Goal: Information Seeking & Learning: Learn about a topic

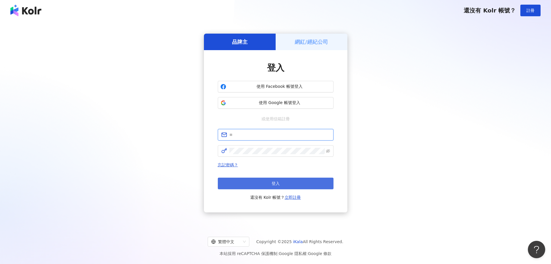
type input "**********"
click at [296, 181] on button "登入" at bounding box center [276, 183] width 116 height 12
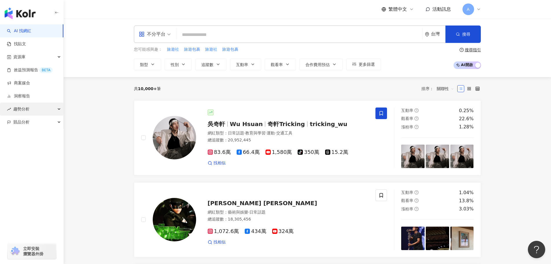
click at [39, 108] on div "趨勢分析" at bounding box center [31, 108] width 63 height 13
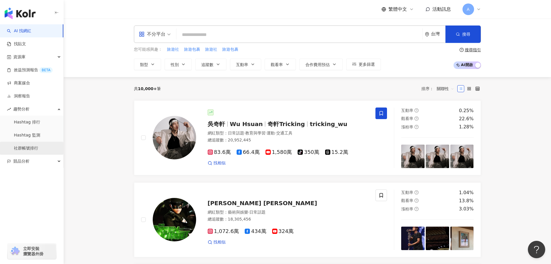
click at [38, 148] on link "社群帳號排行" at bounding box center [26, 148] width 24 height 6
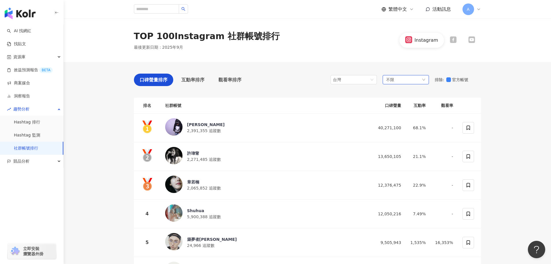
click at [402, 79] on div "不限" at bounding box center [406, 79] width 46 height 9
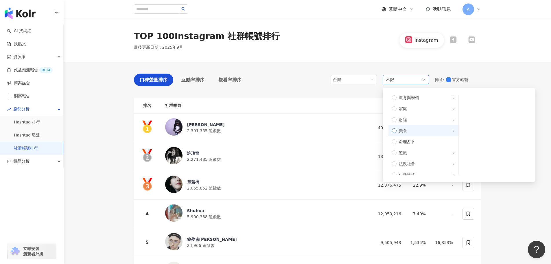
click at [412, 131] on span "美食" at bounding box center [426, 130] width 58 height 6
click at [475, 123] on span "甜點" at bounding box center [496, 122] width 59 height 6
click at [328, 151] on div "許瑋甯 2,271,485 追蹤數" at bounding box center [265, 156] width 201 height 19
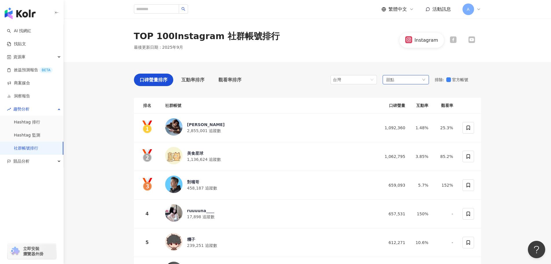
click at [411, 80] on div "甜點" at bounding box center [406, 79] width 46 height 9
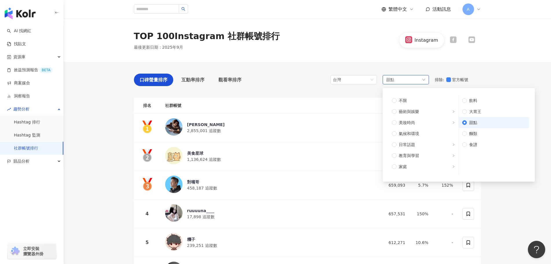
click at [467, 123] on span "甜點" at bounding box center [496, 122] width 59 height 6
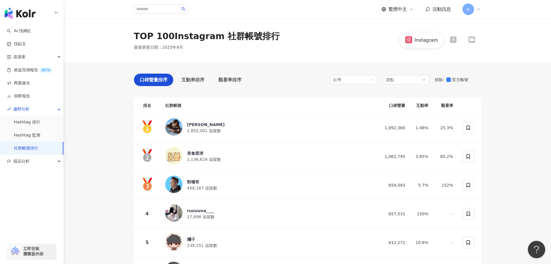
click at [451, 39] on icon at bounding box center [453, 39] width 7 height 7
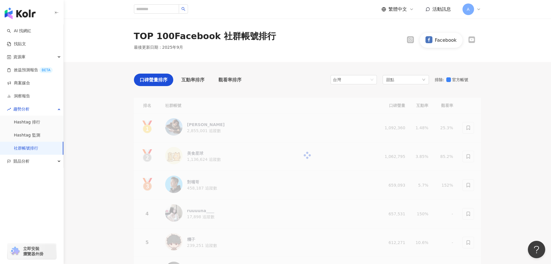
click at [473, 41] on icon at bounding box center [471, 40] width 5 height 4
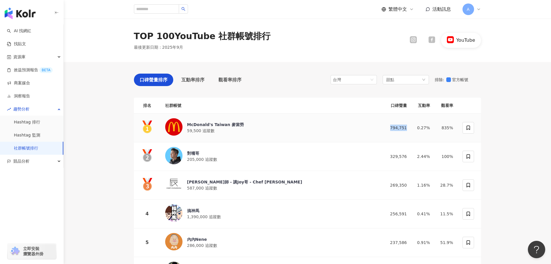
drag, startPoint x: 411, startPoint y: 127, endPoint x: 391, endPoint y: 129, distance: 20.0
click at [391, 129] on td "794,751" at bounding box center [394, 127] width 35 height 29
copy div "794,751"
drag, startPoint x: 392, startPoint y: 157, endPoint x: 408, endPoint y: 156, distance: 16.2
click at [408, 156] on td "329,576" at bounding box center [394, 156] width 35 height 29
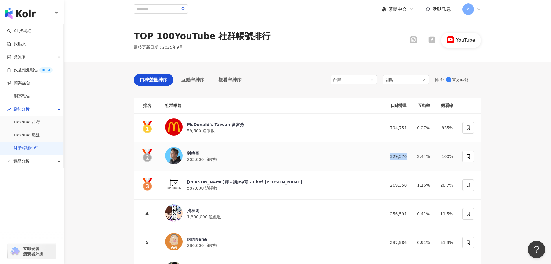
copy div "329,576"
drag, startPoint x: 392, startPoint y: 185, endPoint x: 409, endPoint y: 184, distance: 16.5
click at [409, 184] on td "269,350" at bounding box center [394, 185] width 35 height 29
copy div "269,350"
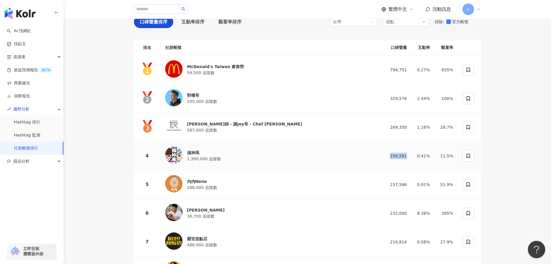
drag, startPoint x: 398, startPoint y: 153, endPoint x: 409, endPoint y: 154, distance: 10.2
click at [409, 154] on td "256,591" at bounding box center [394, 155] width 35 height 29
copy div "256,591"
drag, startPoint x: 389, startPoint y: 181, endPoint x: 411, endPoint y: 183, distance: 22.3
click at [411, 183] on td "237,586" at bounding box center [394, 184] width 35 height 29
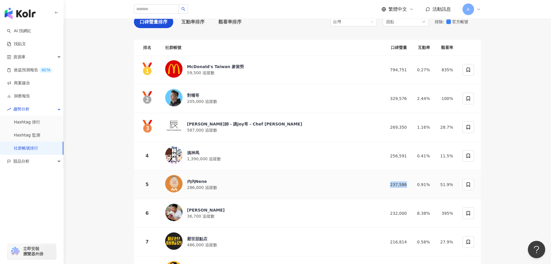
copy div "237,586"
drag, startPoint x: 390, startPoint y: 212, endPoint x: 410, endPoint y: 212, distance: 20.3
click at [410, 212] on td "232,000" at bounding box center [394, 213] width 35 height 29
copy div "232,000"
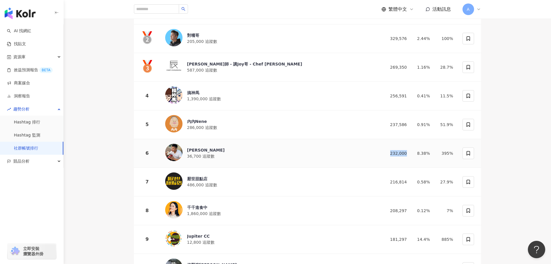
scroll to position [174, 0]
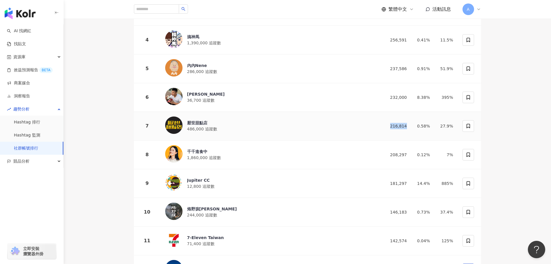
drag, startPoint x: 393, startPoint y: 125, endPoint x: 407, endPoint y: 125, distance: 14.8
click at [407, 125] on td "216,814" at bounding box center [394, 126] width 35 height 29
copy div "216,814"
drag, startPoint x: 394, startPoint y: 152, endPoint x: 412, endPoint y: 152, distance: 17.9
click at [412, 152] on tr "8 千千進食中 1,860,000 追蹤數 208,297 0.12% 7%" at bounding box center [307, 154] width 347 height 29
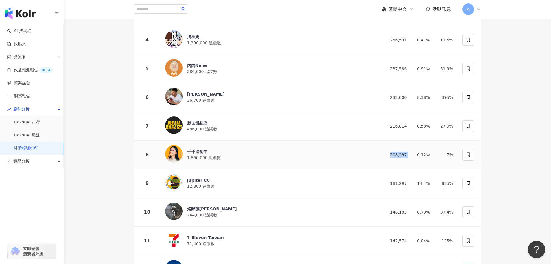
copy div "208,297"
drag, startPoint x: 392, startPoint y: 183, endPoint x: 411, endPoint y: 182, distance: 18.9
click at [411, 182] on td "181,297" at bounding box center [394, 183] width 35 height 29
copy div "181,297"
drag, startPoint x: 392, startPoint y: 210, endPoint x: 411, endPoint y: 210, distance: 18.8
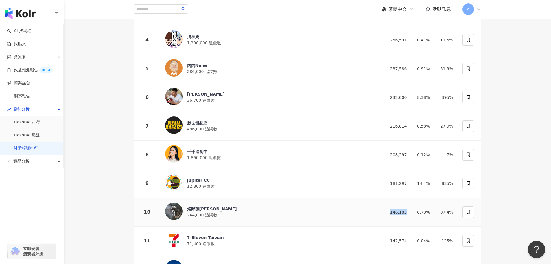
click at [411, 210] on td "146,183" at bounding box center [394, 212] width 35 height 29
copy div "146,183"
click at [211, 206] on div "烙野孩imyeahhi" at bounding box center [212, 209] width 50 height 6
click at [202, 178] on div "Jupiter CC" at bounding box center [200, 180] width 27 height 6
click at [217, 155] on span "1,860,000 追蹤數" at bounding box center [204, 157] width 34 height 5
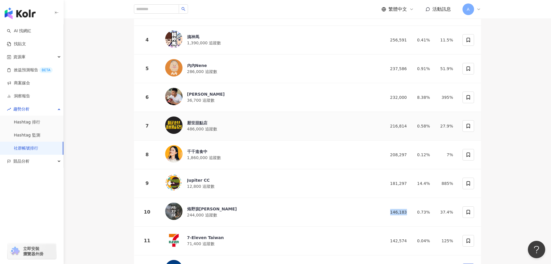
click at [219, 127] on div "厭世甜點店 486,000 追蹤數" at bounding box center [268, 125] width 207 height 19
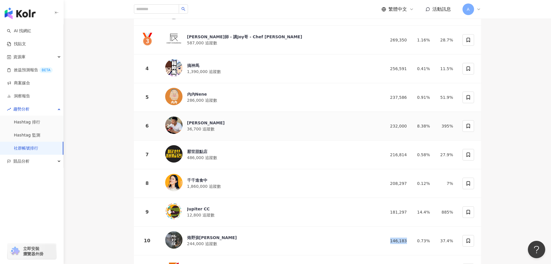
scroll to position [145, 0]
click at [206, 120] on div "元智" at bounding box center [206, 123] width 38 height 6
click at [202, 93] on div "內內Nene" at bounding box center [202, 94] width 30 height 6
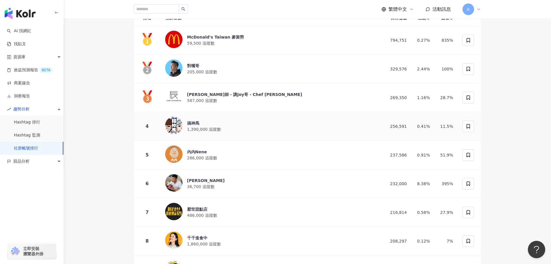
scroll to position [87, 0]
click at [204, 129] on span "1,390,000 追蹤數" at bounding box center [204, 129] width 34 height 5
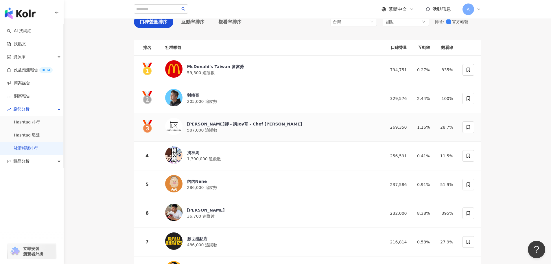
click at [215, 126] on div "阿辰師 - 講Joy哥 - Chef Chouchou" at bounding box center [244, 124] width 115 height 6
click at [211, 97] on div "對嘴哥" at bounding box center [202, 95] width 30 height 6
click at [223, 73] on div "McDonald's Taiwan 麥當勞 59,500 追蹤數" at bounding box center [215, 70] width 57 height 12
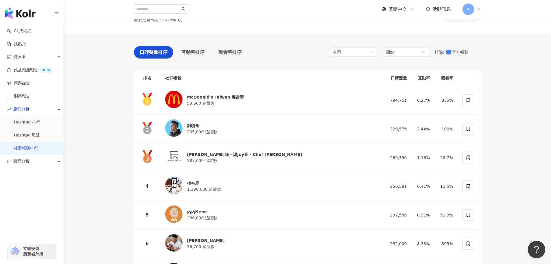
scroll to position [0, 0]
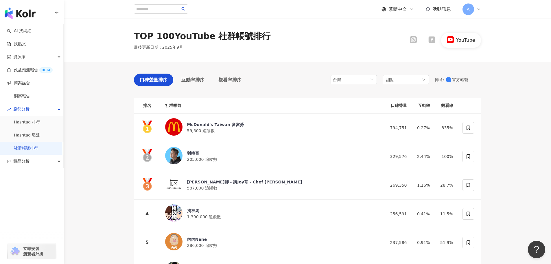
click at [432, 38] on icon at bounding box center [432, 39] width 7 height 7
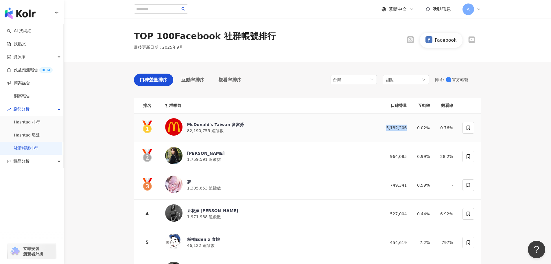
drag, startPoint x: 410, startPoint y: 128, endPoint x: 379, endPoint y: 128, distance: 31.0
click at [379, 128] on td "5,182,206" at bounding box center [394, 127] width 35 height 29
drag, startPoint x: 391, startPoint y: 153, endPoint x: 409, endPoint y: 156, distance: 18.1
click at [409, 156] on td "964,085" at bounding box center [394, 156] width 35 height 29
drag, startPoint x: 392, startPoint y: 184, endPoint x: 411, endPoint y: 186, distance: 19.8
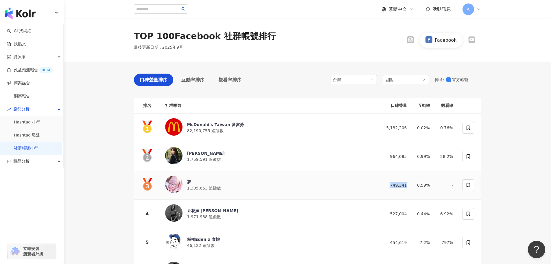
click at [411, 186] on td "749,341" at bounding box center [394, 185] width 35 height 29
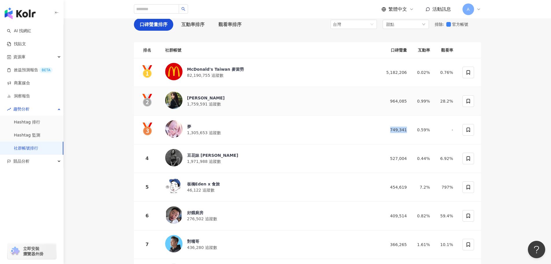
scroll to position [58, 0]
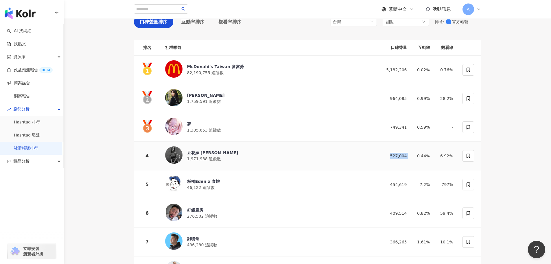
drag, startPoint x: 392, startPoint y: 155, endPoint x: 412, endPoint y: 155, distance: 19.7
click at [412, 155] on tr "4 豆花妹 蔡黃汝 1,971,988 追蹤數 527,004 0.44% 6.92%" at bounding box center [307, 155] width 347 height 29
drag, startPoint x: 392, startPoint y: 183, endPoint x: 412, endPoint y: 183, distance: 19.7
click at [412, 183] on tr "5 板橋Eden x 食旅 46,122 追蹤數 454,619 7.2% 797%" at bounding box center [307, 184] width 347 height 29
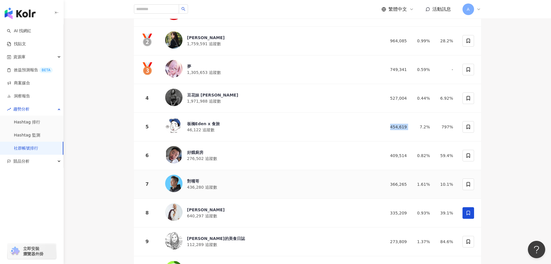
scroll to position [116, 0]
drag, startPoint x: 392, startPoint y: 155, endPoint x: 407, endPoint y: 153, distance: 15.7
click at [407, 153] on td "409,514" at bounding box center [394, 155] width 35 height 29
drag, startPoint x: 392, startPoint y: 184, endPoint x: 408, endPoint y: 183, distance: 16.2
click at [408, 183] on td "366,265" at bounding box center [394, 184] width 35 height 29
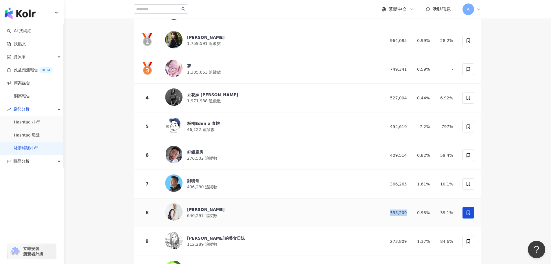
drag, startPoint x: 392, startPoint y: 212, endPoint x: 409, endPoint y: 211, distance: 16.5
click at [409, 211] on td "335,209" at bounding box center [394, 212] width 35 height 29
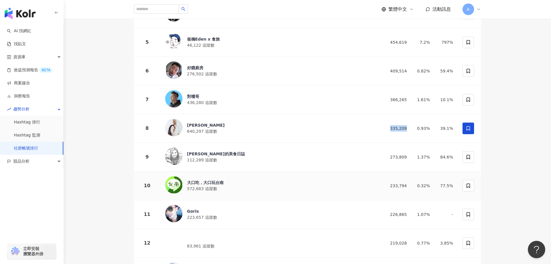
scroll to position [203, 0]
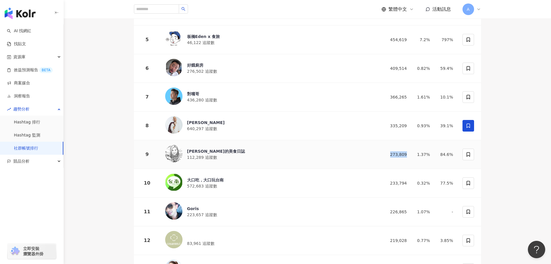
drag, startPoint x: 392, startPoint y: 153, endPoint x: 407, endPoint y: 154, distance: 15.3
click at [407, 154] on td "273,809" at bounding box center [394, 154] width 35 height 29
drag, startPoint x: 392, startPoint y: 179, endPoint x: 409, endPoint y: 179, distance: 17.4
click at [409, 179] on td "233,794" at bounding box center [394, 183] width 35 height 29
click at [225, 175] on div "大口吃，大口玩台南 572,683 追蹤數" at bounding box center [268, 182] width 207 height 19
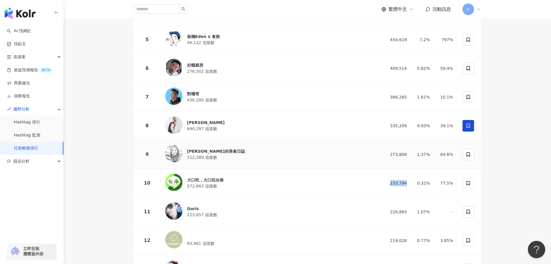
click at [210, 145] on div "宜蘭ㄚ欣的美食日誌 112,289 追蹤數" at bounding box center [268, 154] width 207 height 19
click at [252, 151] on div "宜蘭ㄚ欣的美食日誌 112,289 追蹤數" at bounding box center [268, 154] width 207 height 19
click at [218, 122] on div "吳鳳 640,297 追蹤數" at bounding box center [268, 125] width 207 height 19
click at [213, 98] on span "436,280 追蹤數" at bounding box center [202, 100] width 30 height 5
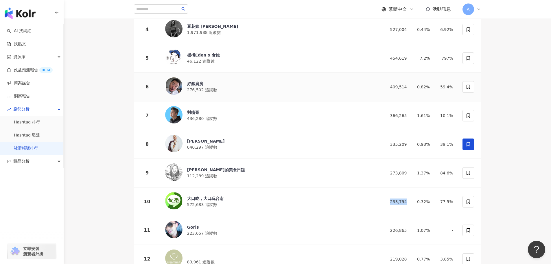
scroll to position [174, 0]
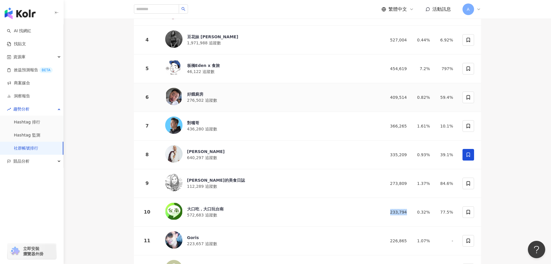
click at [200, 98] on span "276,502 追蹤數" at bounding box center [202, 100] width 30 height 5
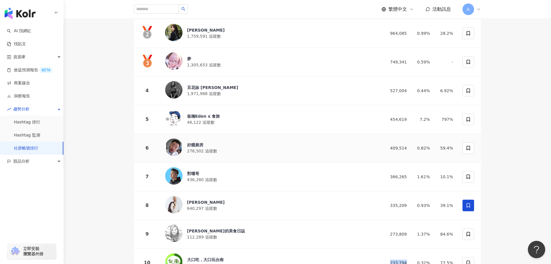
scroll to position [116, 0]
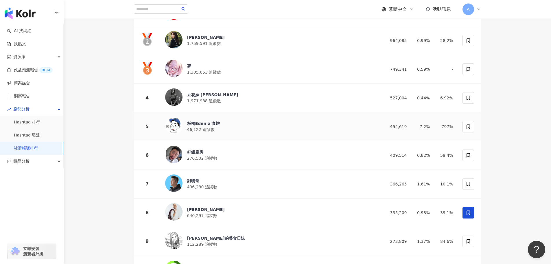
click at [204, 120] on div "板橋Eden x 食旅" at bounding box center [203, 123] width 33 height 6
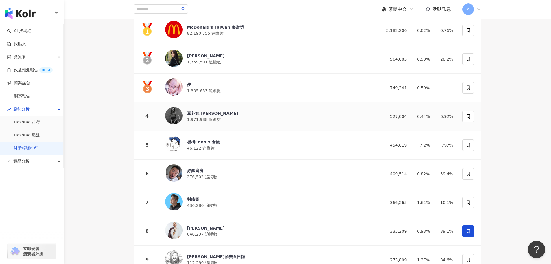
scroll to position [87, 0]
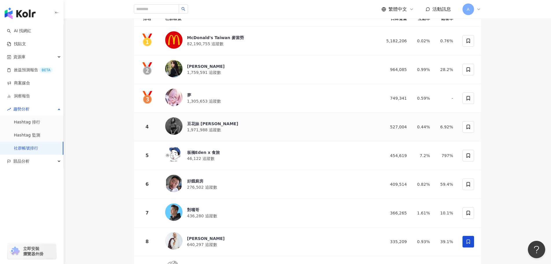
click at [205, 124] on div "豆花妹 蔡黃汝" at bounding box center [212, 124] width 51 height 6
click at [218, 99] on span "1,305,653 追蹤數" at bounding box center [204, 101] width 34 height 5
click at [203, 69] on div "曾莞婷 1,759,591 追蹤數" at bounding box center [206, 69] width 38 height 12
click at [190, 97] on div "夢 1,305,653 追蹤數" at bounding box center [204, 98] width 34 height 12
click at [210, 39] on div "McDonald's Taiwan 麥當勞" at bounding box center [215, 38] width 57 height 6
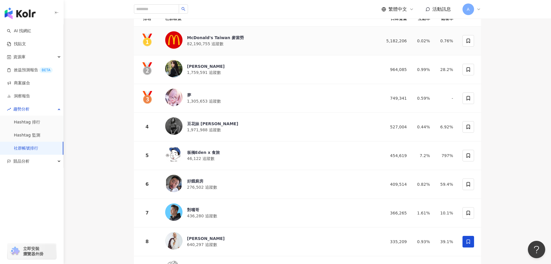
scroll to position [0, 0]
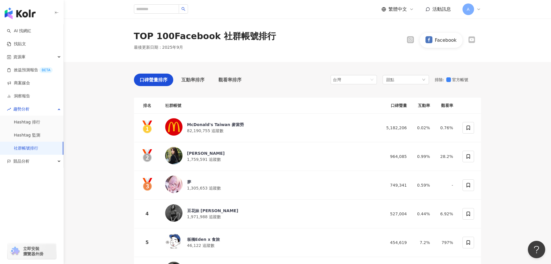
click at [410, 39] on icon at bounding box center [411, 40] width 4 height 4
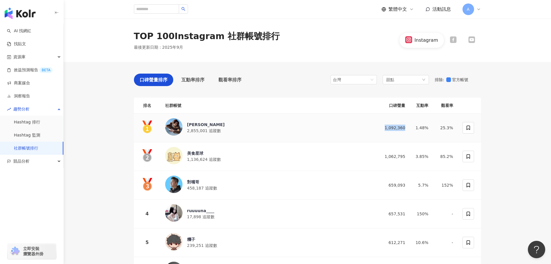
drag, startPoint x: 409, startPoint y: 127, endPoint x: 382, endPoint y: 126, distance: 27.2
click at [382, 126] on td "1,092,360" at bounding box center [392, 127] width 35 height 29
drag, startPoint x: 388, startPoint y: 158, endPoint x: 410, endPoint y: 159, distance: 21.7
click at [410, 159] on td "1,062,795" at bounding box center [392, 156] width 35 height 29
drag, startPoint x: 390, startPoint y: 185, endPoint x: 411, endPoint y: 184, distance: 20.8
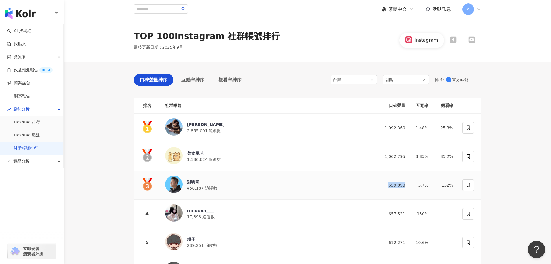
click at [410, 184] on td "659,093" at bounding box center [392, 185] width 35 height 29
drag, startPoint x: 391, startPoint y: 211, endPoint x: 410, endPoint y: 213, distance: 19.5
click at [410, 213] on td "657,531" at bounding box center [392, 213] width 35 height 29
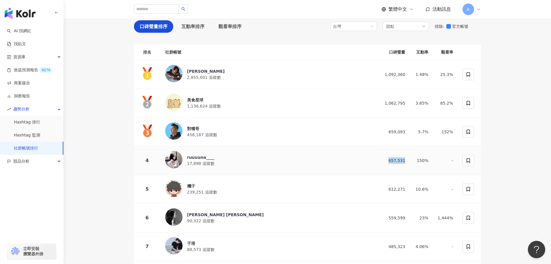
scroll to position [116, 0]
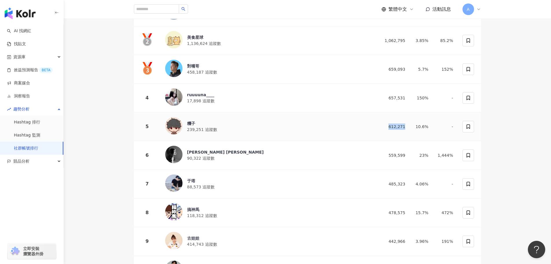
drag, startPoint x: 391, startPoint y: 124, endPoint x: 407, endPoint y: 126, distance: 16.4
click at [407, 126] on td "612,271" at bounding box center [392, 126] width 35 height 29
drag, startPoint x: 392, startPoint y: 155, endPoint x: 409, endPoint y: 157, distance: 16.6
click at [409, 157] on td "559,599" at bounding box center [392, 155] width 35 height 29
drag, startPoint x: 390, startPoint y: 181, endPoint x: 409, endPoint y: 182, distance: 19.1
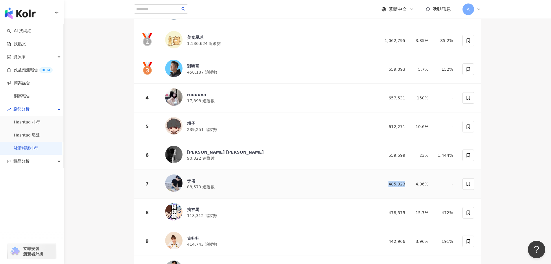
click at [409, 182] on td "485,323" at bounding box center [392, 184] width 35 height 29
drag, startPoint x: 389, startPoint y: 211, endPoint x: 408, endPoint y: 210, distance: 18.5
click at [408, 210] on td "478,575" at bounding box center [392, 212] width 35 height 29
drag, startPoint x: 394, startPoint y: 238, endPoint x: 410, endPoint y: 240, distance: 16.6
click at [410, 240] on td "442,966" at bounding box center [392, 241] width 35 height 29
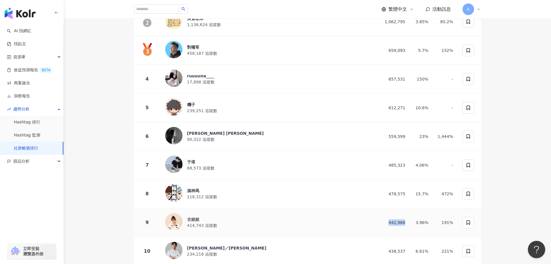
scroll to position [145, 0]
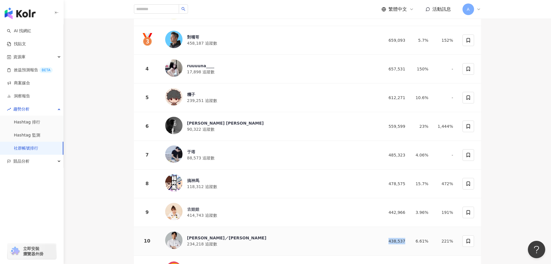
drag, startPoint x: 390, startPoint y: 239, endPoint x: 408, endPoint y: 240, distance: 17.4
click at [408, 240] on td "438,537" at bounding box center [392, 241] width 35 height 29
click at [209, 236] on div "Lee／李君" at bounding box center [226, 238] width 79 height 6
click at [203, 184] on span "118,312 追蹤數" at bounding box center [202, 186] width 30 height 5
click at [197, 155] on span "88,573 追蹤數" at bounding box center [200, 157] width 27 height 5
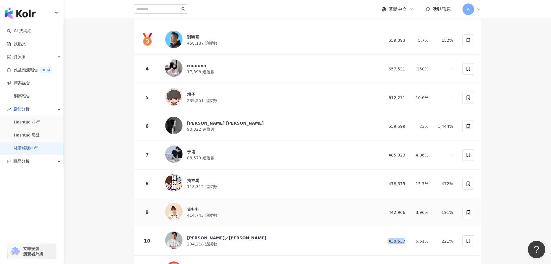
click at [215, 208] on div "古娃娃 414,743 追蹤數" at bounding box center [268, 212] width 206 height 19
click at [201, 180] on div "搞神馬" at bounding box center [202, 180] width 30 height 6
click at [209, 155] on span "88,573 追蹤數" at bounding box center [200, 157] width 27 height 5
click at [204, 127] on span "90,322 追蹤數" at bounding box center [200, 129] width 27 height 5
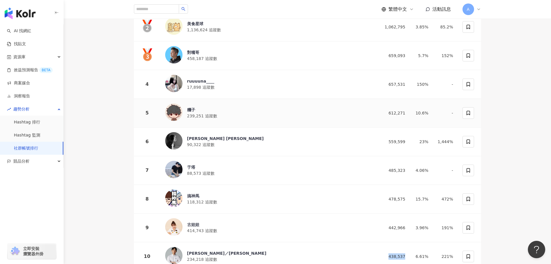
scroll to position [116, 0]
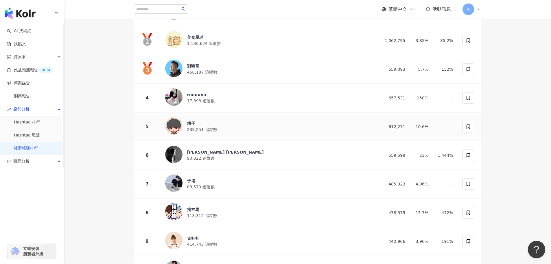
click at [197, 127] on span "239,251 追蹤數" at bounding box center [202, 129] width 30 height 5
click at [207, 102] on span "17,898 追蹤數" at bounding box center [200, 100] width 27 height 5
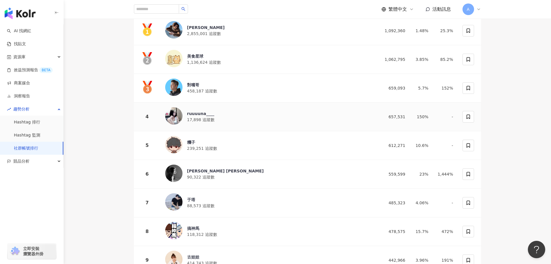
scroll to position [87, 0]
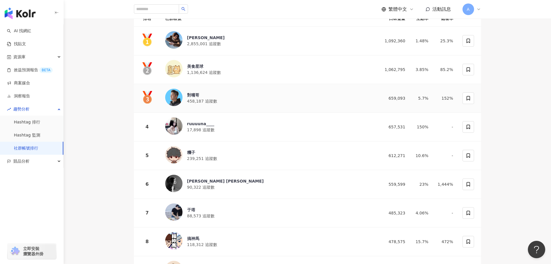
click at [216, 89] on div "對嘴哥 458,187 追蹤數" at bounding box center [268, 98] width 206 height 19
click at [201, 67] on div "美食星球" at bounding box center [204, 66] width 34 height 6
click at [187, 95] on div "對嘴哥 458,187 追蹤數" at bounding box center [268, 98] width 206 height 19
click at [194, 66] on div "美食星球" at bounding box center [204, 66] width 34 height 6
click at [215, 40] on div "Jen Wu 2,855,001 追蹤數" at bounding box center [206, 41] width 38 height 12
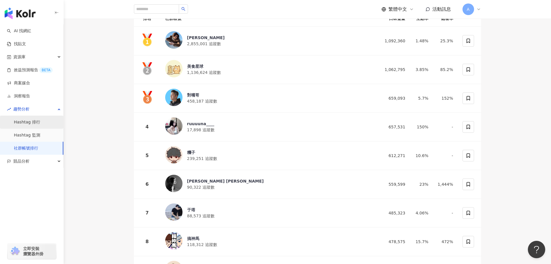
click at [30, 125] on link "Hashtag 排行" at bounding box center [27, 122] width 26 height 6
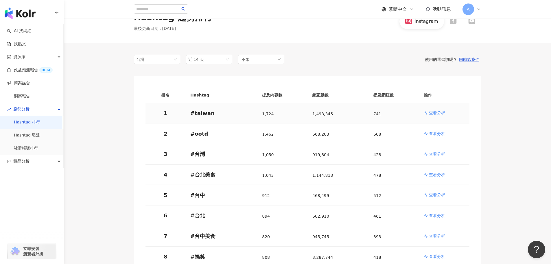
scroll to position [29, 0]
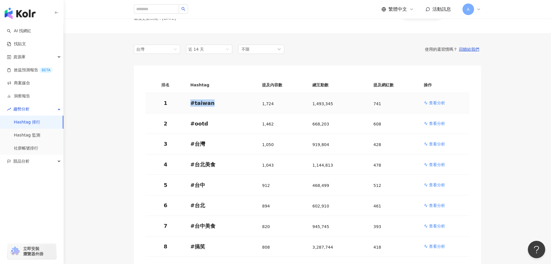
drag, startPoint x: 216, startPoint y: 104, endPoint x: 184, endPoint y: 103, distance: 32.2
click at [184, 103] on tr "1 # taiwan 1,724 1,493,345 741 查看分析" at bounding box center [308, 103] width 324 height 21
drag, startPoint x: 207, startPoint y: 122, endPoint x: 189, endPoint y: 122, distance: 18.2
click at [189, 122] on td "# ootd" at bounding box center [222, 123] width 72 height 21
drag, startPoint x: 209, startPoint y: 143, endPoint x: 181, endPoint y: 143, distance: 28.4
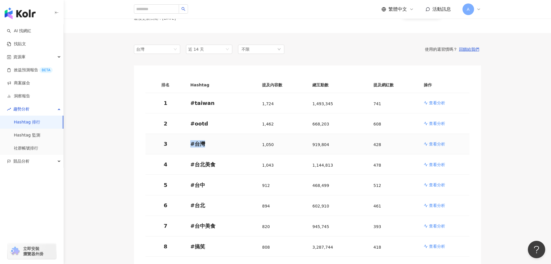
click at [181, 143] on tr "3 # 台灣 1,050 919,804 428 查看分析" at bounding box center [308, 144] width 324 height 21
drag, startPoint x: 204, startPoint y: 184, endPoint x: 190, endPoint y: 185, distance: 14.5
click at [190, 185] on td "# 台中" at bounding box center [222, 184] width 72 height 21
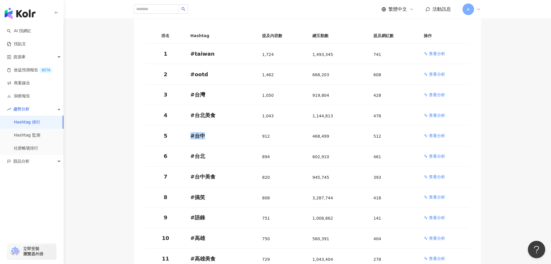
scroll to position [87, 0]
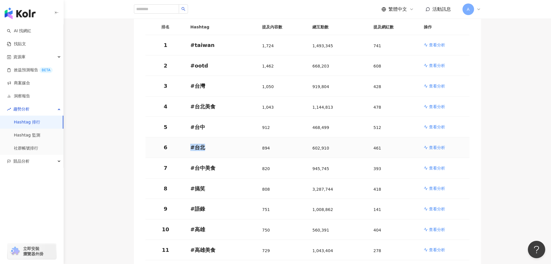
drag, startPoint x: 204, startPoint y: 146, endPoint x: 189, endPoint y: 148, distance: 15.7
click at [189, 148] on td "# 台北" at bounding box center [222, 147] width 72 height 21
drag, startPoint x: 202, startPoint y: 207, endPoint x: 188, endPoint y: 204, distance: 14.8
click at [188, 204] on td "# 語錄" at bounding box center [222, 209] width 72 height 21
drag, startPoint x: 205, startPoint y: 225, endPoint x: 181, endPoint y: 226, distance: 24.6
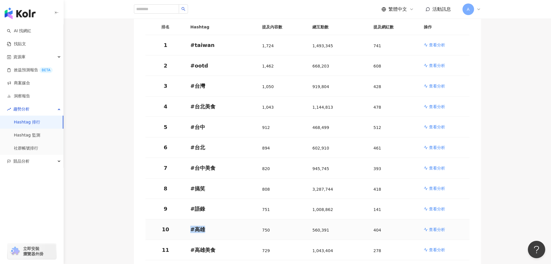
click at [181, 226] on tr "10 # 高雄 750 560,391 404 查看分析" at bounding box center [308, 229] width 324 height 21
click at [437, 229] on p "查看分析" at bounding box center [437, 229] width 16 height 6
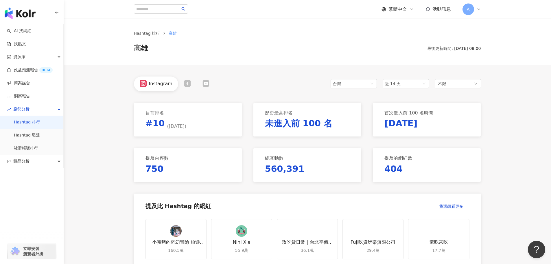
scroll to position [231, 0]
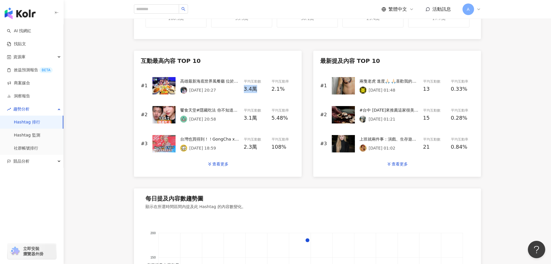
drag, startPoint x: 257, startPoint y: 88, endPoint x: 242, endPoint y: 88, distance: 14.8
click at [242, 88] on div "#1 高雄最新海底世界風餐廳 位於貳樓高雄夢時代店 一進門就像是潛入深海世界 大量流線設計＋深藍燈光 彷彿置身海底非常新鮮 我家小朋友最愛的還是他們家的麵包 …" at bounding box center [218, 85] width 154 height 29
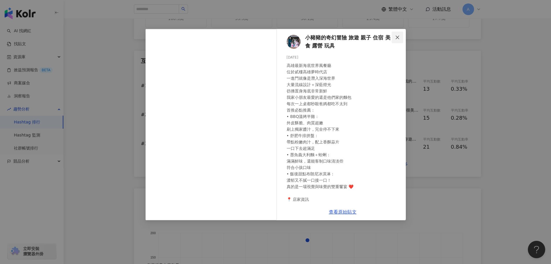
click at [397, 35] on icon "close" at bounding box center [397, 37] width 5 height 5
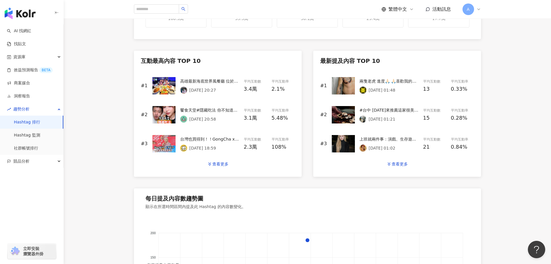
click at [227, 81] on div "高雄最新海底世界風餐廳 位於貳樓高雄夢時代店 一進門就像是潛入深海世界 大量流線設計＋深藍燈光 彷彿置身海底非常新鮮 我家小朋友最愛的還是他們家的麵包 每次一…" at bounding box center [209, 81] width 59 height 6
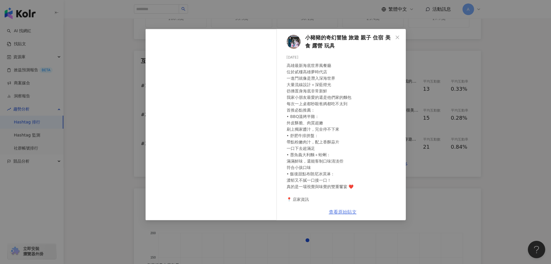
click at [345, 212] on link "查看原始貼文" at bounding box center [343, 211] width 28 height 5
click at [398, 37] on icon "close" at bounding box center [397, 36] width 3 height 3
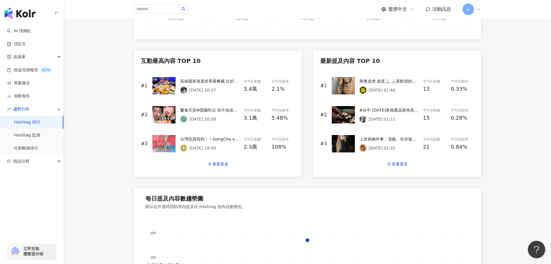
click at [217, 85] on div "高雄最新海底世界風餐廳 位於貳樓高雄夢時代店 一進門就像是潛入深海世界 大量流線設計＋深藍燈光 彷彿置身海底非常新鮮 我家小朋友最愛的還是他們家的麵包 每次一…" at bounding box center [209, 86] width 59 height 16
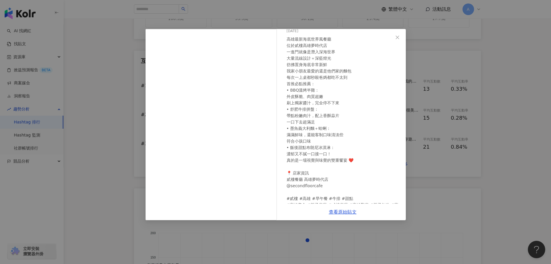
scroll to position [52, 0]
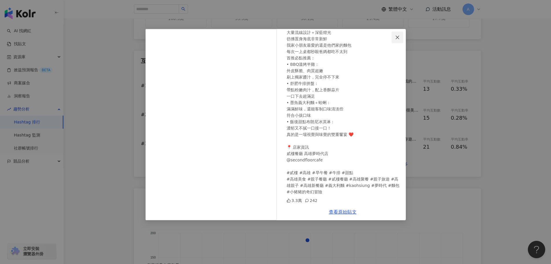
click at [397, 39] on icon "close" at bounding box center [397, 37] width 5 height 5
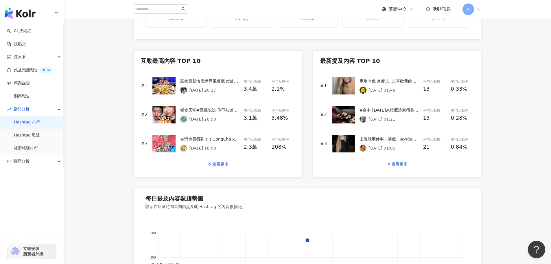
click at [197, 81] on div "高雄最新海底世界風餐廳 位於貳樓高雄夢時代店 一進門就像是潛入深海世界 大量流線設計＋深藍燈光 彷彿置身海底非常新鮮 我家小朋友最愛的還是他們家的麵包 每次一…" at bounding box center [209, 81] width 59 height 6
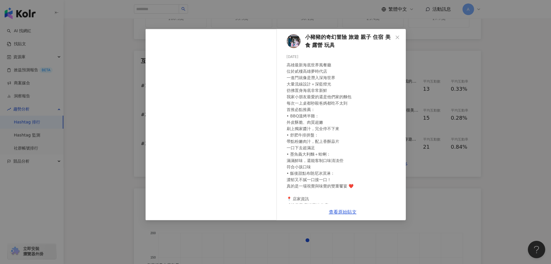
scroll to position [0, 0]
click at [397, 35] on icon "close" at bounding box center [397, 37] width 5 height 5
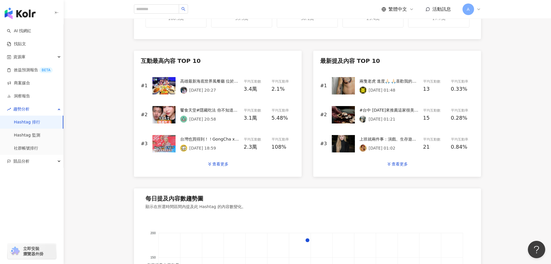
click at [180, 90] on div at bounding box center [183, 90] width 7 height 7
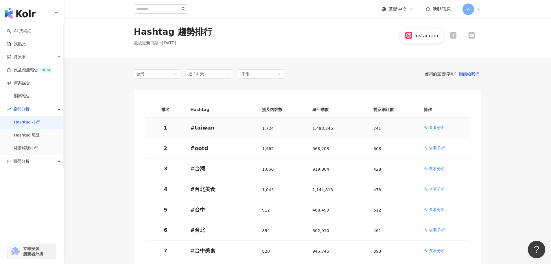
scroll to position [203, 0]
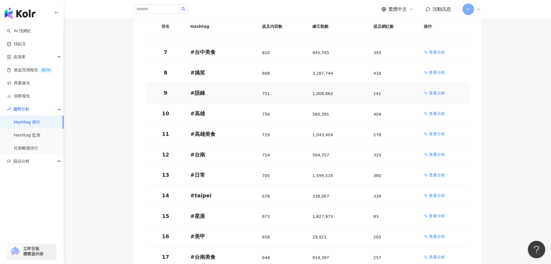
click at [431, 90] on p "查看分析" at bounding box center [437, 93] width 16 height 6
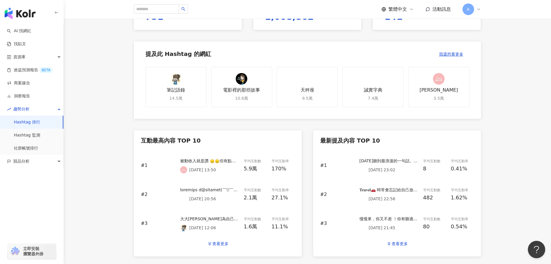
scroll to position [203, 0]
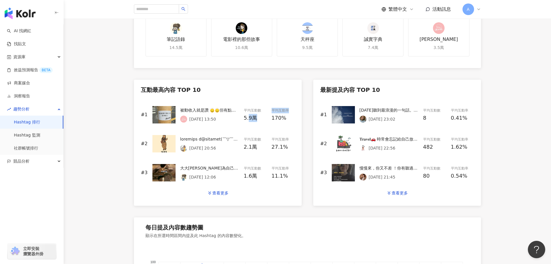
drag, startPoint x: 249, startPoint y: 117, endPoint x: 271, endPoint y: 124, distance: 23.2
click at [271, 124] on div "#1 被動收入就是讚 🙂‍↕️🙂‍↕️但有點痛 #温咖啡#咖啡#原創語錄#coffee#生活#感想#人生#語錄 2025/9/14 13:50 平均互動數 5…" at bounding box center [218, 114] width 154 height 29
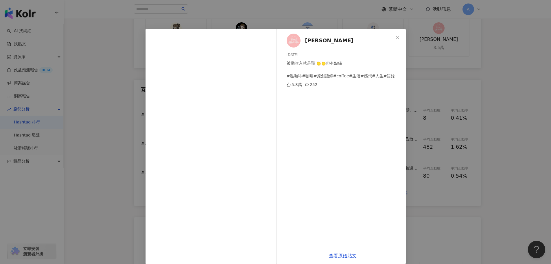
click at [314, 41] on span "溫 阿秉" at bounding box center [329, 40] width 48 height 8
click at [347, 255] on link "查看原始貼文" at bounding box center [343, 255] width 28 height 5
click at [396, 37] on icon "close" at bounding box center [397, 36] width 3 height 3
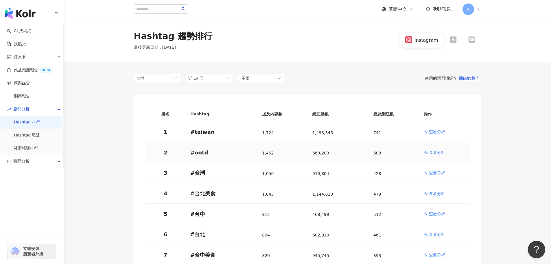
scroll to position [87, 0]
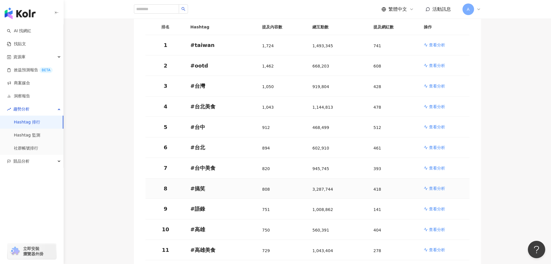
click at [443, 189] on p "查看分析" at bounding box center [437, 188] width 16 height 6
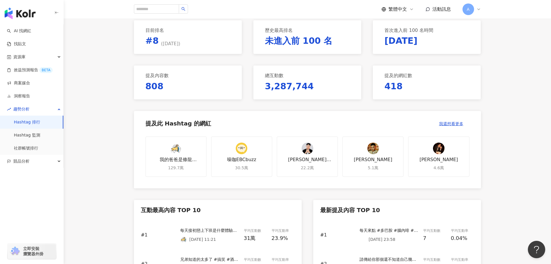
scroll to position [174, 0]
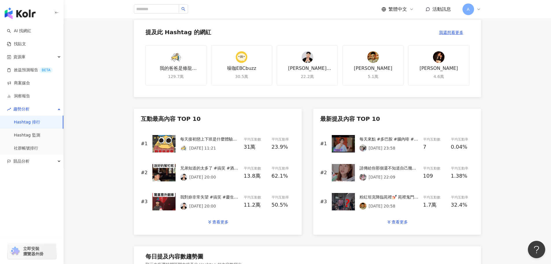
click at [220, 142] on div "每天接初戀上下班是什麼體驗？What's it like to drive your first love to and from work every da…" at bounding box center [209, 144] width 59 height 16
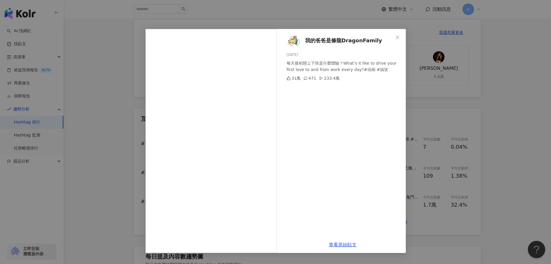
click at [297, 40] on img at bounding box center [294, 41] width 14 height 14
click at [348, 248] on div "查看原始貼文" at bounding box center [343, 244] width 126 height 16
click at [346, 243] on link "查看原始貼文" at bounding box center [343, 244] width 28 height 5
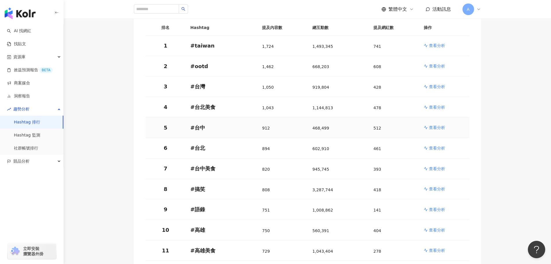
scroll to position [87, 0]
click at [441, 166] on p "查看分析" at bounding box center [437, 168] width 16 height 6
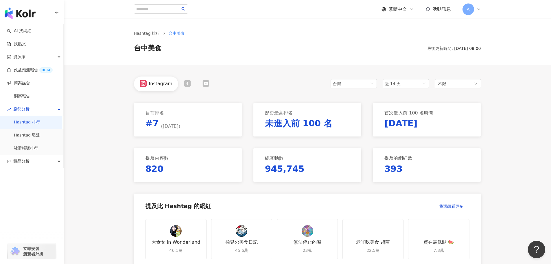
scroll to position [174, 0]
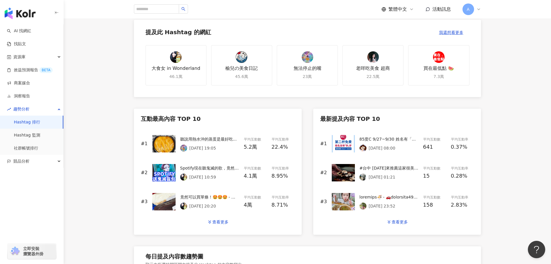
click at [195, 146] on p "2025/9/13 19:05" at bounding box center [203, 148] width 27 height 5
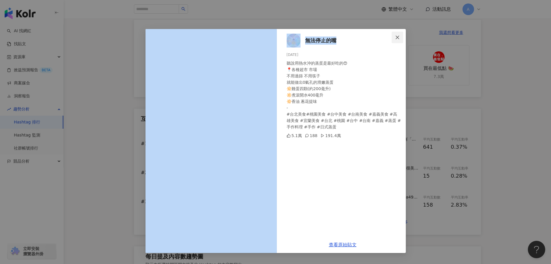
drag, startPoint x: 335, startPoint y: 31, endPoint x: 396, endPoint y: 34, distance: 60.5
click at [396, 34] on div "無法停止的嘴 2025/9/13 聽說用熱水沖的蒸蛋是最好吃的😍 📍各種超市 市場 不用過篩 不用筷子 就能做出0氣孔的滑嫩蒸蛋 🔆雞蛋四顆(約200毫升) …" at bounding box center [276, 141] width 260 height 224
click at [376, 41] on div "無法停止的嘴 2025/9/13 聽說用熱水沖的蒸蛋是最好吃的😍 📍各種超市 市場 不用過篩 不用筷子 就能做出0氣孔的滑嫩蒸蛋 🔆雞蛋四顆(約200毫升) …" at bounding box center [343, 132] width 126 height 207
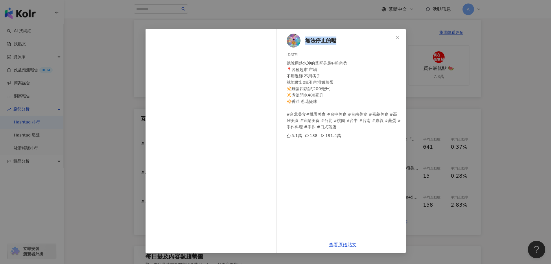
drag, startPoint x: 340, startPoint y: 43, endPoint x: 304, endPoint y: 43, distance: 36.2
click at [304, 43] on div "無法停止的嘴 2025/9/13 聽說用熱水沖的蒸蛋是最好吃的😍 📍各種超市 市場 不用過篩 不用筷子 就能做出0氣孔的滑嫩蒸蛋 🔆雞蛋四顆(約200毫升) …" at bounding box center [343, 132] width 126 height 207
click at [345, 243] on link "查看原始貼文" at bounding box center [343, 244] width 28 height 5
click at [398, 37] on icon "close" at bounding box center [397, 36] width 3 height 3
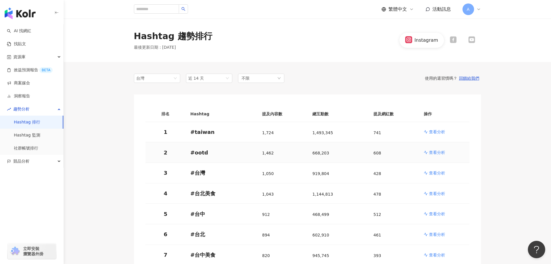
scroll to position [58, 0]
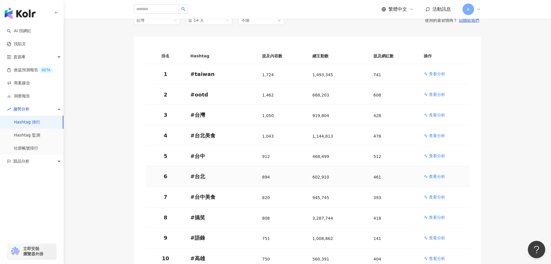
click at [433, 177] on p "查看分析" at bounding box center [437, 176] width 16 height 6
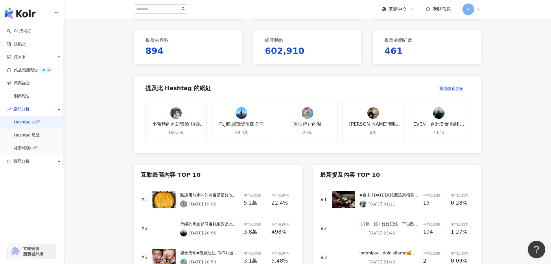
scroll to position [231, 0]
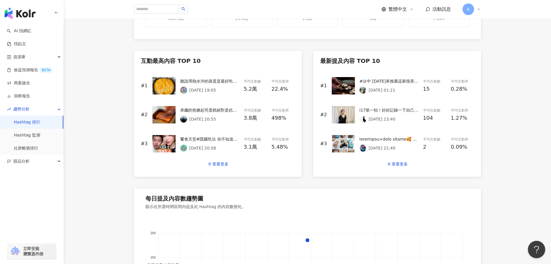
click at [236, 119] on div "2025/9/15 20:55" at bounding box center [209, 118] width 59 height 7
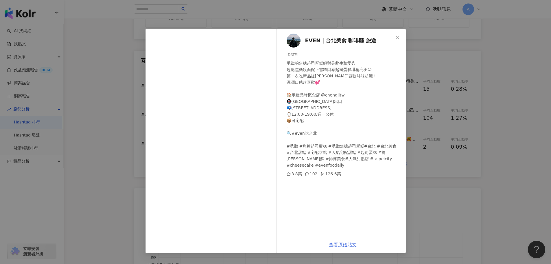
click at [345, 247] on link "查看原始貼文" at bounding box center [343, 244] width 28 height 5
click at [395, 37] on icon "close" at bounding box center [397, 37] width 5 height 5
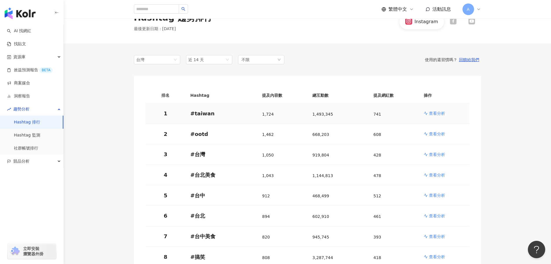
scroll to position [29, 0]
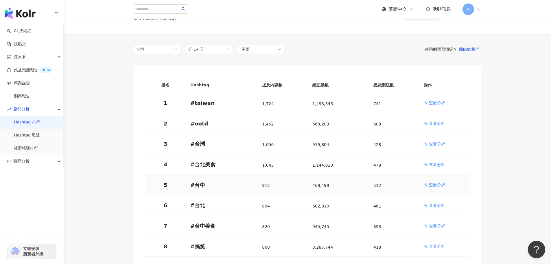
click at [438, 187] on p "查看分析" at bounding box center [437, 185] width 16 height 6
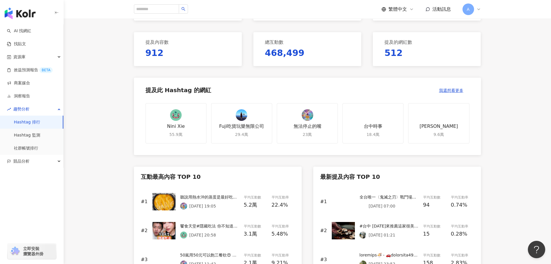
scroll to position [145, 0]
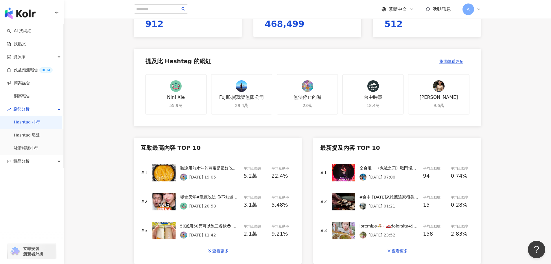
click at [225, 207] on div "2025/9/22 20:58" at bounding box center [209, 205] width 59 height 7
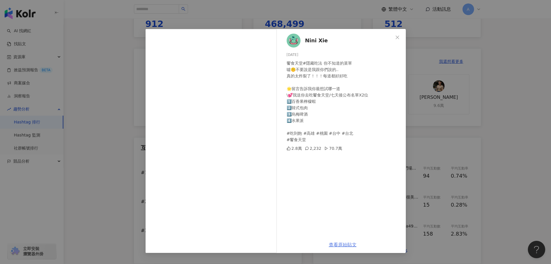
click at [344, 245] on link "查看原始貼文" at bounding box center [343, 244] width 28 height 5
click at [349, 246] on link "查看原始貼文" at bounding box center [343, 244] width 28 height 5
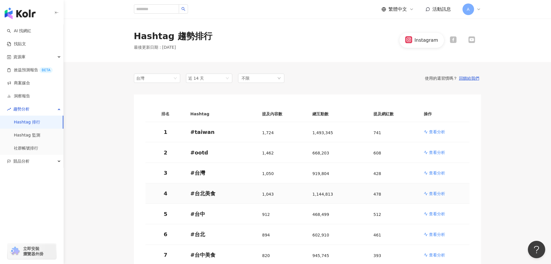
click at [440, 192] on p "查看分析" at bounding box center [437, 193] width 16 height 6
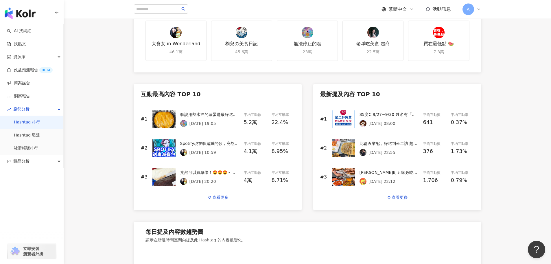
scroll to position [203, 0]
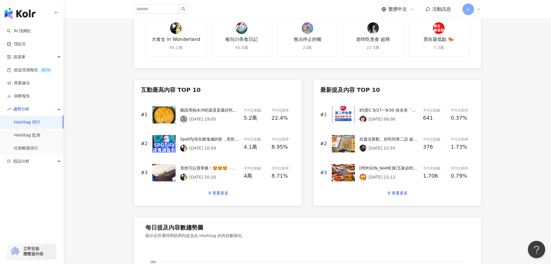
click at [229, 146] on div "2025/9/20 10:59" at bounding box center [209, 147] width 59 height 7
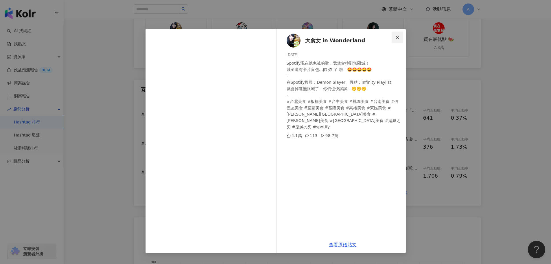
click at [397, 36] on icon "close" at bounding box center [397, 36] width 3 height 3
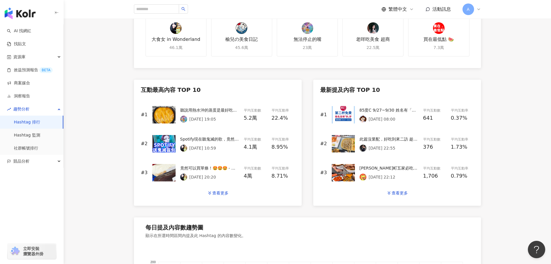
click at [223, 145] on div "2025/9/20 10:59" at bounding box center [209, 147] width 59 height 7
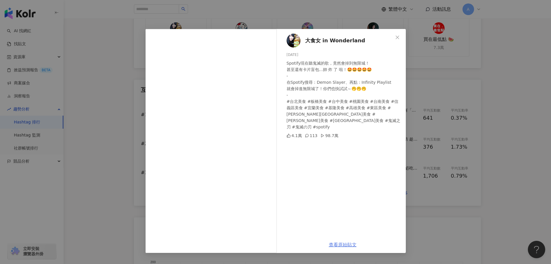
click at [344, 245] on link "查看原始貼文" at bounding box center [343, 244] width 28 height 5
click at [397, 37] on icon "close" at bounding box center [397, 36] width 3 height 3
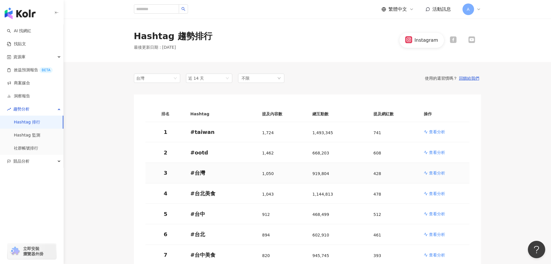
click at [434, 172] on p "查看分析" at bounding box center [437, 173] width 16 height 6
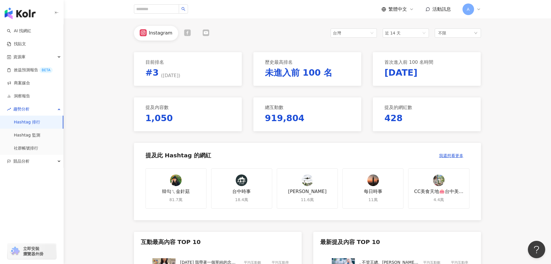
scroll to position [145, 0]
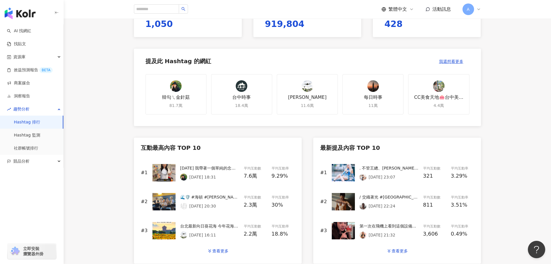
click at [228, 174] on div "2025/9/21 18:31" at bounding box center [209, 176] width 59 height 7
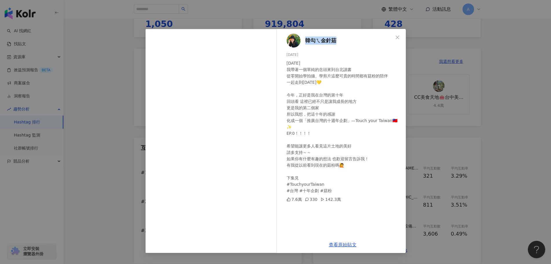
drag, startPoint x: 341, startPoint y: 39, endPoint x: 308, endPoint y: 41, distance: 33.3
click at [308, 41] on div "韓勾ㄟ金針菇 2025/9/21 十年前 我帶著一個單純的念頭來到台北讀書 從零開始學拍攝、學剪片這麼可貴的時間都有菇粉的陪伴 一起走到今天💛 今年，正好是我…" at bounding box center [343, 132] width 126 height 207
click at [343, 242] on link "查看原始貼文" at bounding box center [343, 244] width 28 height 5
click at [399, 36] on icon "close" at bounding box center [397, 37] width 5 height 5
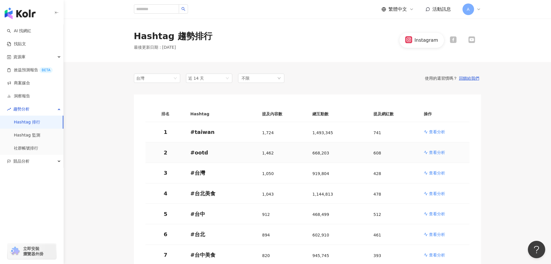
click at [431, 153] on p "查看分析" at bounding box center [437, 152] width 16 height 6
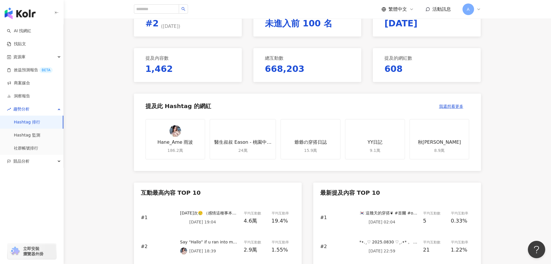
scroll to position [145, 0]
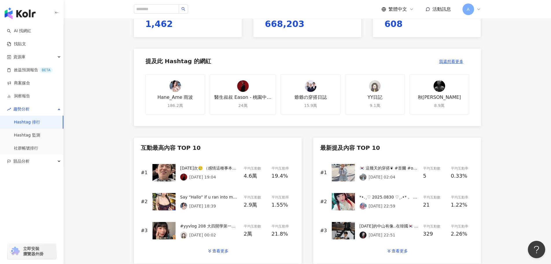
click at [211, 175] on p "2025/9/12 19:04" at bounding box center [203, 176] width 27 height 5
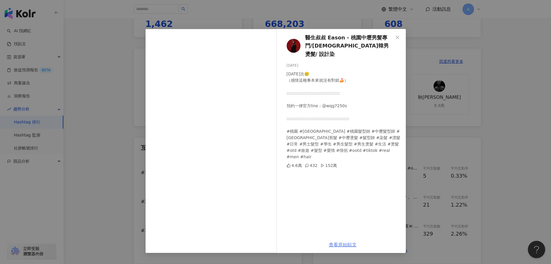
click at [346, 246] on link "查看原始貼文" at bounding box center [343, 244] width 28 height 5
click at [343, 243] on link "查看原始貼文" at bounding box center [343, 244] width 28 height 5
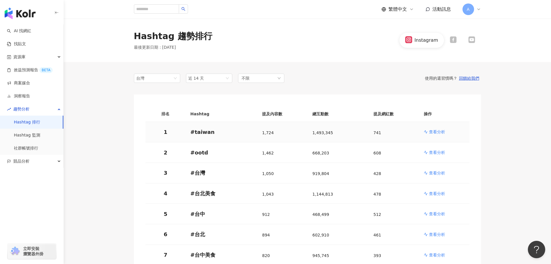
click at [430, 131] on p "查看分析" at bounding box center [437, 132] width 16 height 6
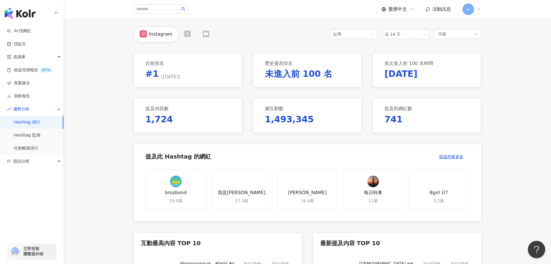
scroll to position [174, 0]
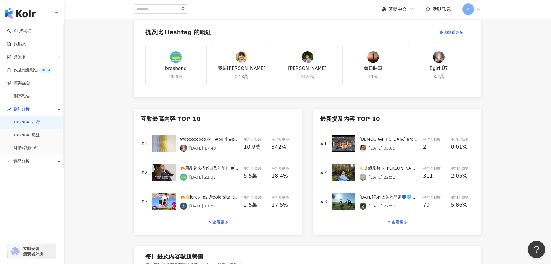
click at [225, 145] on div "2025/9/15 17:48" at bounding box center [209, 147] width 59 height 7
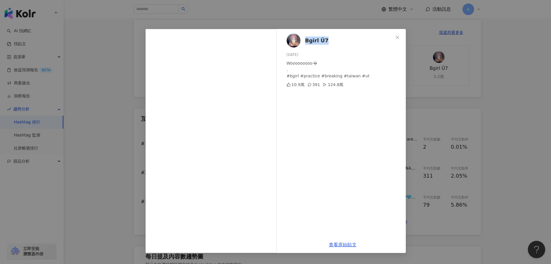
drag, startPoint x: 326, startPoint y: 42, endPoint x: 306, endPoint y: 42, distance: 20.0
click at [306, 42] on div "Bgirl Ü7 2025/9/15 Wooooooooo💀 . #bgirl #practice #breaking #taiwan #ut 10.9萬 3…" at bounding box center [343, 132] width 126 height 207
click at [345, 244] on link "查看原始貼文" at bounding box center [343, 244] width 28 height 5
click at [397, 38] on icon "close" at bounding box center [397, 36] width 3 height 3
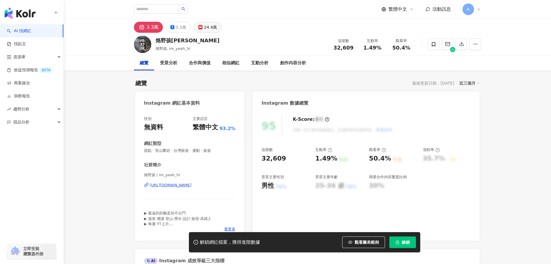
drag, startPoint x: 235, startPoint y: 54, endPoint x: 208, endPoint y: 32, distance: 34.4
click at [200, 25] on button "24.4萬" at bounding box center [208, 27] width 28 height 11
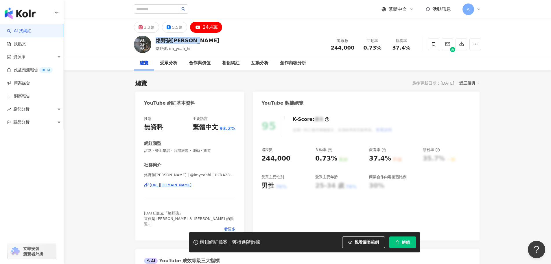
drag, startPoint x: 202, startPoint y: 40, endPoint x: 157, endPoint y: 42, distance: 44.9
click at [157, 42] on div "烙野孩imyeahhi 烙野孩, im_yeah_hi 追蹤數 244,000 互動率 0.73% 觀看率 37.4%" at bounding box center [307, 44] width 370 height 23
copy div "烙野孩imyeahhi"
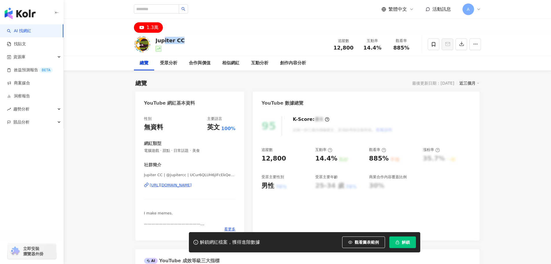
drag, startPoint x: 184, startPoint y: 41, endPoint x: 145, endPoint y: 105, distance: 76.0
click at [156, 41] on div "Jupiter CC 追蹤數 12,800 互動率 14.4% 觀看率 885%" at bounding box center [307, 44] width 370 height 23
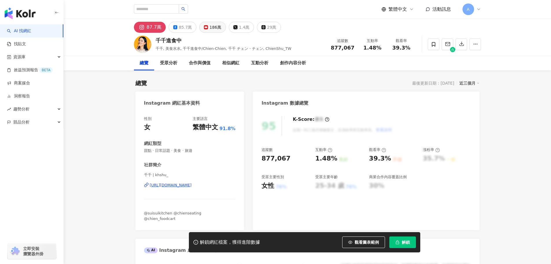
click at [209, 27] on div "186萬" at bounding box center [215, 27] width 12 height 8
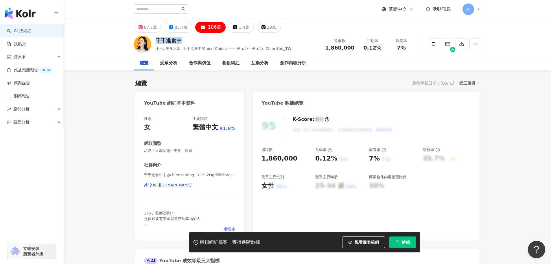
drag, startPoint x: 171, startPoint y: 39, endPoint x: 157, endPoint y: 40, distance: 13.6
click at [157, 40] on div "千千進食中" at bounding box center [224, 40] width 136 height 7
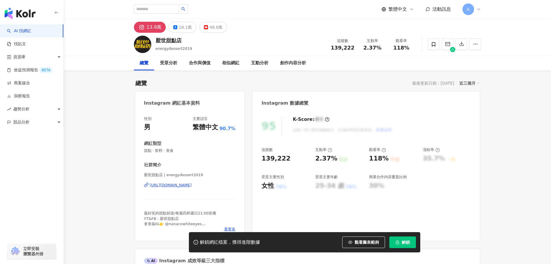
click at [209, 27] on div "48.6萬" at bounding box center [215, 27] width 13 height 8
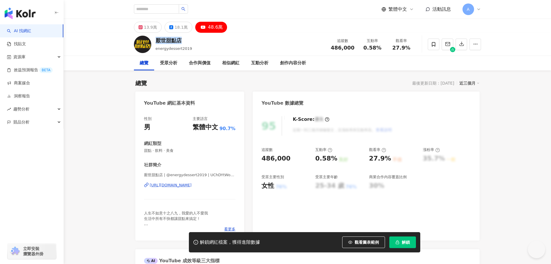
drag, startPoint x: 183, startPoint y: 41, endPoint x: 157, endPoint y: 42, distance: 26.6
click at [157, 42] on div "厭世甜點店" at bounding box center [174, 40] width 37 height 7
copy div "厭世甜點店"
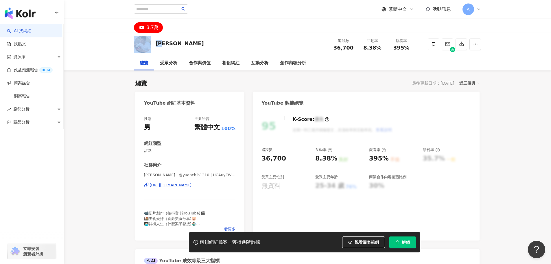
drag, startPoint x: 161, startPoint y: 43, endPoint x: 152, endPoint y: 43, distance: 8.7
click at [152, 43] on div "元智 追蹤數 36,700 互動率 8.38% 觀看率 395%" at bounding box center [307, 44] width 370 height 23
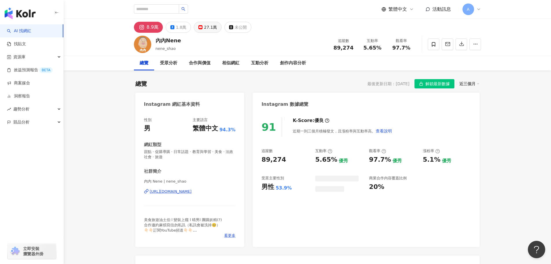
click at [207, 28] on div "27.1萬" at bounding box center [210, 27] width 13 height 8
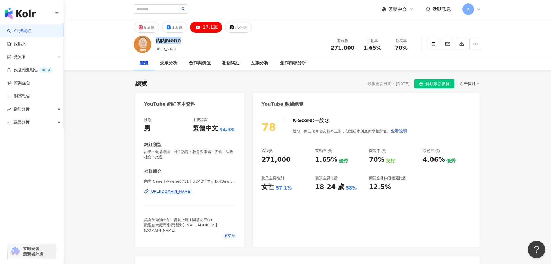
drag, startPoint x: 185, startPoint y: 42, endPoint x: 158, endPoint y: 41, distance: 27.8
click at [158, 41] on div "內內Nene nene_shao 追蹤數 271,000 互動率 1.65% 觀看率 70%" at bounding box center [307, 44] width 370 height 23
copy div "內內Nene"
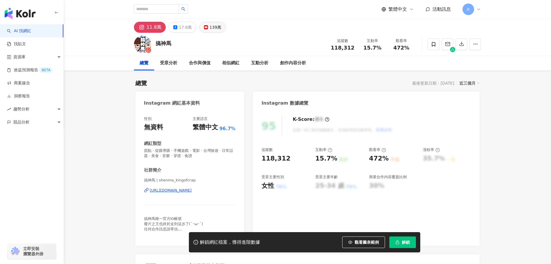
click at [206, 26] on button "139萬" at bounding box center [212, 27] width 27 height 11
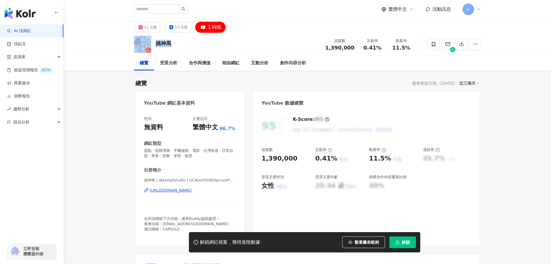
click at [153, 44] on div "搞神馬 追蹤數 1,390,000 互動率 0.41% 觀看率 11.5%" at bounding box center [307, 44] width 370 height 23
copy div "搞神馬"
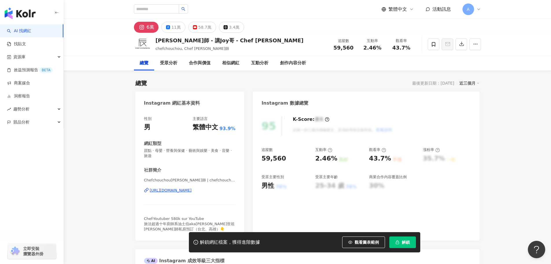
click at [199, 25] on div "58.7萬" at bounding box center [205, 27] width 13 height 8
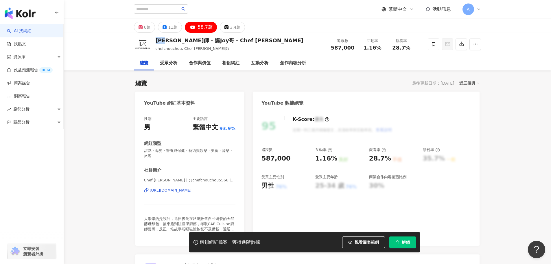
drag, startPoint x: 155, startPoint y: 40, endPoint x: 170, endPoint y: 41, distance: 15.4
click at [170, 41] on div "[PERSON_NAME]師 - 講Joy哥 - Chef [PERSON_NAME] chefchouchou, Chef [PERSON_NAME]師 追…" at bounding box center [307, 44] width 370 height 23
copy div "阿辰師"
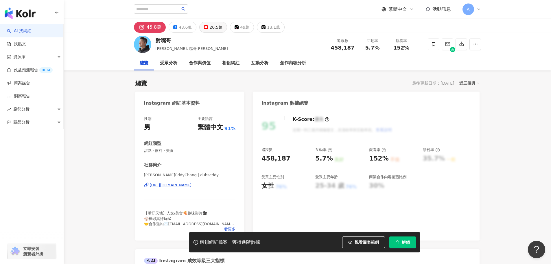
click at [215, 27] on div "20.5萬" at bounding box center [215, 27] width 13 height 8
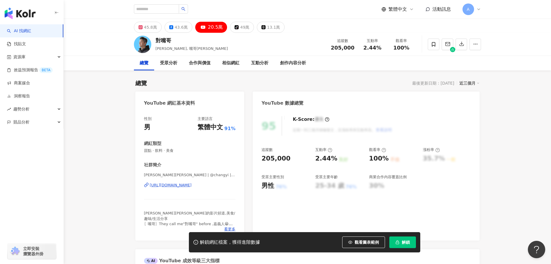
click at [172, 42] on div "對嘴哥" at bounding box center [192, 40] width 72 height 7
drag, startPoint x: 145, startPoint y: 176, endPoint x: 160, endPoint y: 176, distance: 15.0
click at [160, 176] on div "性別 男 主要語言 繁體中文 91% 網紅類型 甜點 · 飲料 · 美食 社群簡介 張譯 Eddy | @changyi | UCu-S7XVv1wDn9xT…" at bounding box center [189, 175] width 109 height 130
copy span "張譯 Eddy"
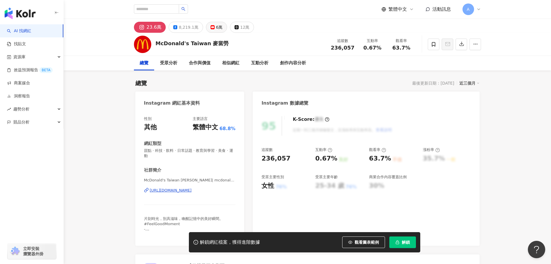
click at [212, 25] on button "6萬" at bounding box center [216, 27] width 21 height 11
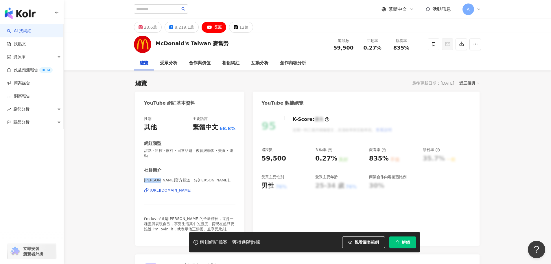
drag, startPoint x: 145, startPoint y: 180, endPoint x: 170, endPoint y: 179, distance: 24.9
click at [170, 179] on span "[PERSON_NAME]官方頻道 | @[PERSON_NAME]官方頻道 | UChkGH0QNU9w56CEotkNjpiA" at bounding box center [190, 179] width 92 height 5
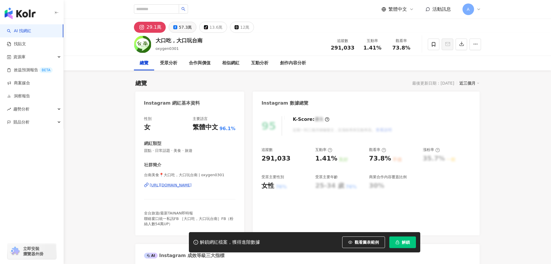
click at [180, 27] on div "57.3萬" at bounding box center [185, 27] width 13 height 8
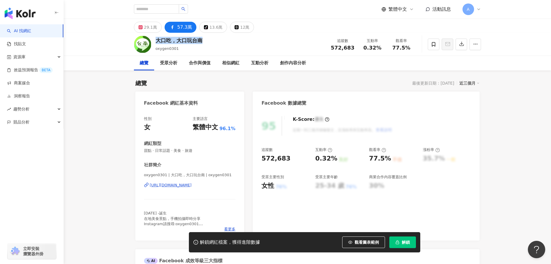
drag, startPoint x: 182, startPoint y: 41, endPoint x: 200, endPoint y: 42, distance: 18.5
click at [200, 42] on div "大口吃，大口玩台南" at bounding box center [179, 40] width 47 height 7
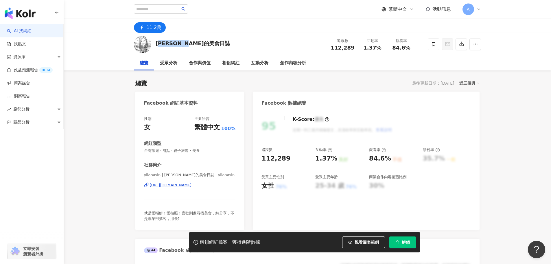
drag, startPoint x: 179, startPoint y: 45, endPoint x: 328, endPoint y: 137, distance: 174.6
click at [157, 45] on div "[PERSON_NAME]的美食日誌 追蹤數 112,289 互動率 1.37% 觀看率 84.6%" at bounding box center [307, 44] width 370 height 23
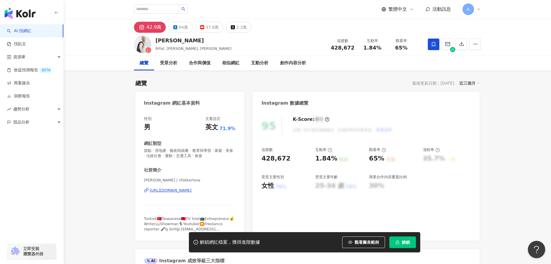
click at [166, 40] on div "[PERSON_NAME]" at bounding box center [194, 40] width 76 height 7
click at [175, 26] on icon at bounding box center [175, 27] width 4 height 4
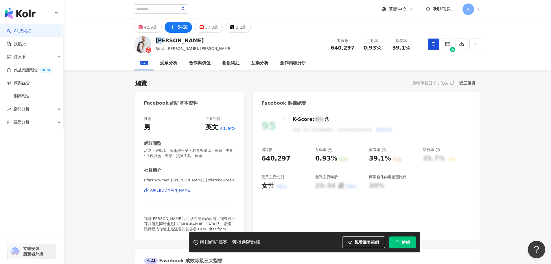
drag, startPoint x: 167, startPoint y: 41, endPoint x: 156, endPoint y: 40, distance: 11.3
click at [156, 40] on div "吳鳳" at bounding box center [194, 40] width 76 height 7
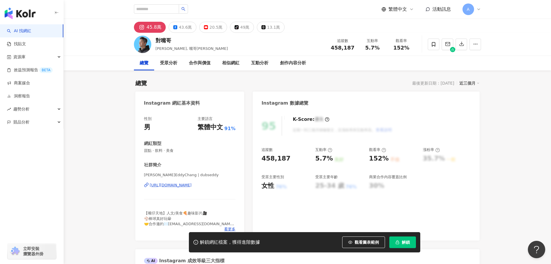
click at [181, 26] on div "43.6萬" at bounding box center [185, 27] width 13 height 8
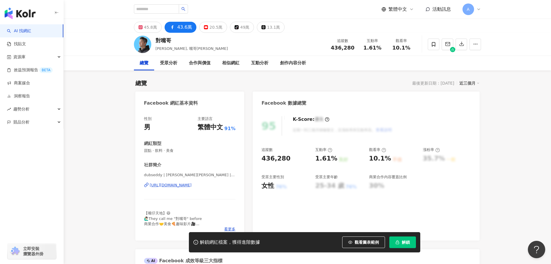
click at [166, 185] on div "https://www.facebook.com/1687437998206107" at bounding box center [171, 184] width 42 height 5
drag, startPoint x: 163, startPoint y: 174, endPoint x: 181, endPoint y: 175, distance: 18.5
click at [181, 175] on span "dubseddy | 張譯 Eddy | dubseddy" at bounding box center [190, 174] width 92 height 5
copy span "張譯 Eddy"
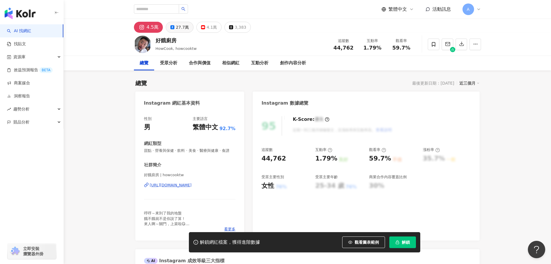
click at [183, 27] on div "27.7萬" at bounding box center [182, 27] width 13 height 8
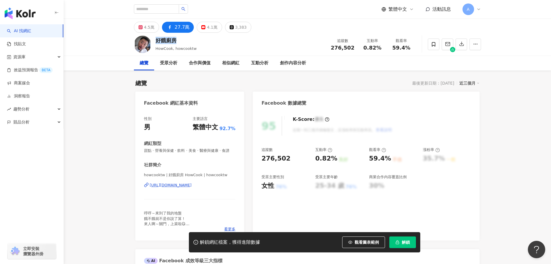
drag, startPoint x: 181, startPoint y: 39, endPoint x: 155, endPoint y: 41, distance: 26.7
click at [155, 41] on div "好餓廚房 HowCook, howcooktw 追蹤數 276,502 互動率 0.82% 觀看率 59.4%" at bounding box center [307, 44] width 370 height 23
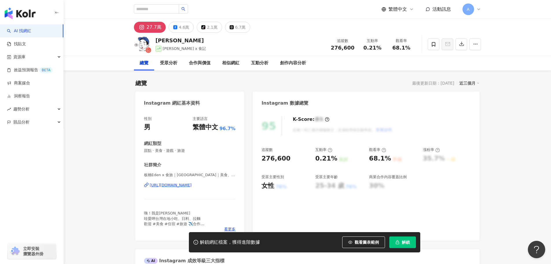
click at [184, 25] on div "4.6萬" at bounding box center [184, 27] width 10 height 8
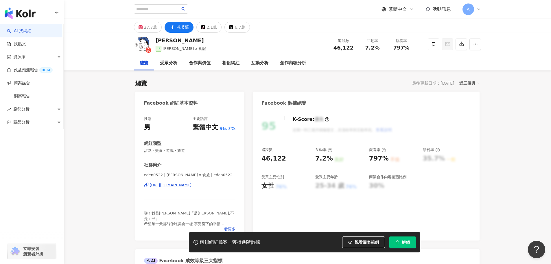
click at [179, 185] on div "https://www.facebook.com/1930829827134520" at bounding box center [171, 184] width 42 height 5
drag, startPoint x: 169, startPoint y: 174, endPoint x: 192, endPoint y: 176, distance: 23.2
click at [192, 176] on span "eden0522 | 板橋Eden x 食旅 | eden0522" at bounding box center [190, 174] width 92 height 5
copy span "板橋Eden x 食旅"
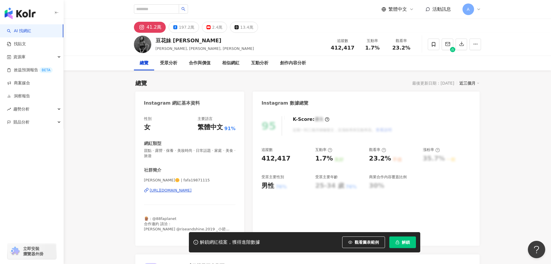
click at [180, 27] on div "197.2萬" at bounding box center [187, 27] width 16 height 8
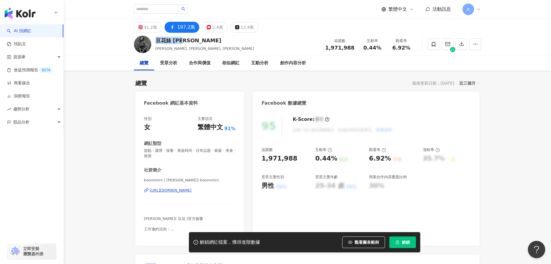
drag, startPoint x: 192, startPoint y: 41, endPoint x: 156, endPoint y: 41, distance: 35.9
click at [156, 41] on div "豆花妹 [PERSON_NAME]" at bounding box center [205, 40] width 99 height 7
drag, startPoint x: 157, startPoint y: 48, endPoint x: 165, endPoint y: 49, distance: 8.7
click at [165, 49] on span "[PERSON_NAME], [PERSON_NAME], [PERSON_NAME]" at bounding box center [205, 48] width 99 height 4
copy span "豆花妹"
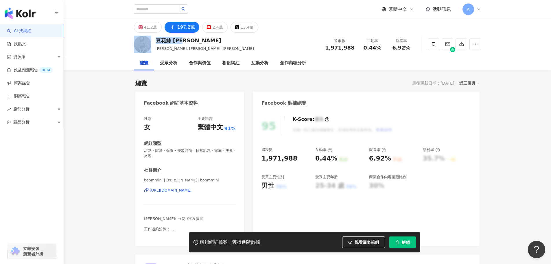
drag, startPoint x: 190, startPoint y: 43, endPoint x: 152, endPoint y: 40, distance: 38.3
click at [152, 40] on div "豆花妹 [PERSON_NAME], [PERSON_NAME], luckyboommini 追蹤數 1,971,988 互動率 0.44% 觀看率 6.9…" at bounding box center [307, 44] width 370 height 23
copy div "豆花妹 [PERSON_NAME]"
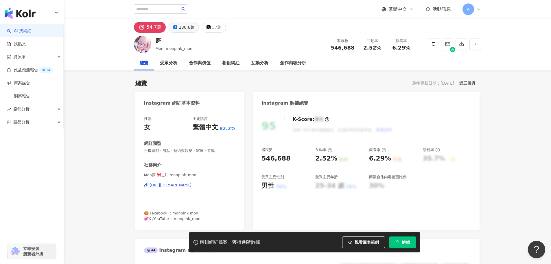
click at [188, 27] on div "130.6萬" at bounding box center [187, 27] width 16 height 8
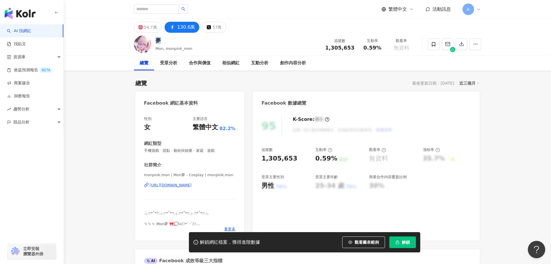
drag, startPoint x: 163, startPoint y: 39, endPoint x: 156, endPoint y: 39, distance: 6.4
click at [156, 39] on div "夢" at bounding box center [174, 40] width 37 height 7
copy div "夢"
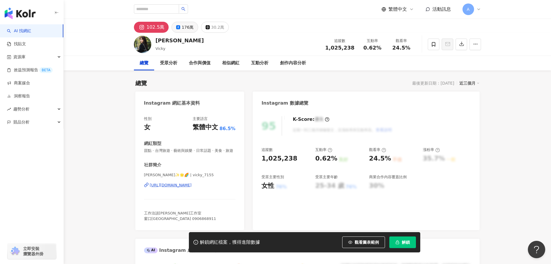
click at [185, 27] on div "176萬" at bounding box center [188, 27] width 12 height 8
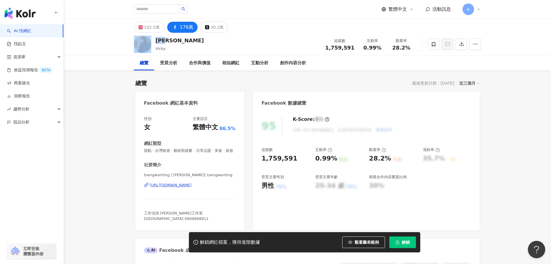
drag, startPoint x: 174, startPoint y: 39, endPoint x: 150, endPoint y: 39, distance: 24.0
click at [150, 39] on div "曾莞婷 Vicky 追蹤數 1,759,591 互動率 0.99% 觀看率 28.2%" at bounding box center [307, 44] width 370 height 23
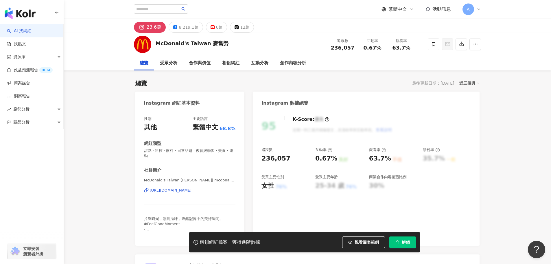
click at [179, 25] on div "8,219.1萬" at bounding box center [188, 27] width 19 height 8
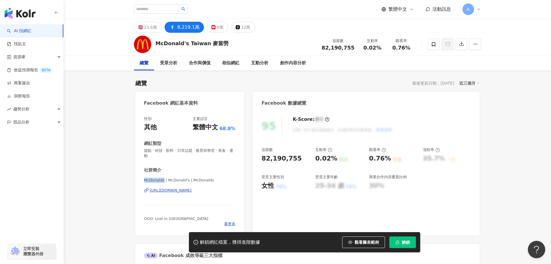
drag, startPoint x: 142, startPoint y: 180, endPoint x: 163, endPoint y: 180, distance: 21.1
click at [163, 180] on div "性別 其他 主要語言 繁體中文 68.8% 網紅類型 甜點 · 科技 · 飲料 · 日常話題 · 教育與學習 · 美食 · 運動 社群簡介 McDonalds…" at bounding box center [189, 172] width 109 height 125
drag, startPoint x: 223, startPoint y: 45, endPoint x: 207, endPoint y: 44, distance: 15.4
click at [207, 44] on div "McDonald's Taiwan [PERSON_NAME] 追蹤數 82,190,755 互動率 0.02% 觀看率 0.76%" at bounding box center [307, 44] width 370 height 23
click at [191, 190] on div "[URL][DOMAIN_NAME]" at bounding box center [171, 190] width 42 height 5
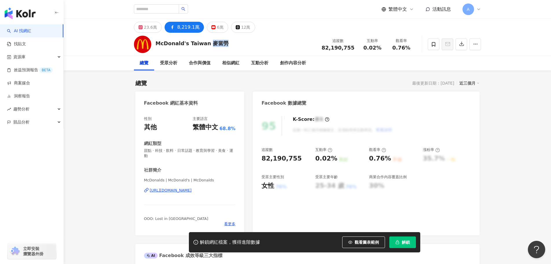
copy div "[PERSON_NAME]"
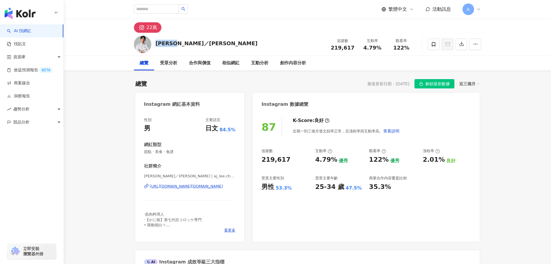
drag, startPoint x: 181, startPoint y: 43, endPoint x: 156, endPoint y: 43, distance: 25.5
click at [156, 43] on div "[PERSON_NAME]／[PERSON_NAME] 追蹤數 219,617 互動率 4.79% 觀看率 122%" at bounding box center [307, 44] width 370 height 23
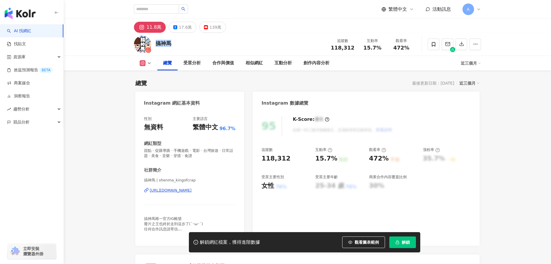
drag, startPoint x: 170, startPoint y: 45, endPoint x: 158, endPoint y: 44, distance: 12.2
click at [158, 44] on div "搞神馬 追蹤數 118,312 互動率 15.7% 觀看率 472%" at bounding box center [307, 44] width 370 height 23
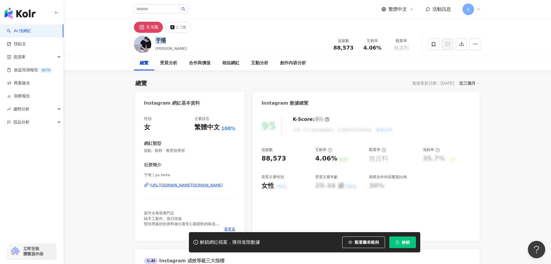
drag, startPoint x: 164, startPoint y: 40, endPoint x: 156, endPoint y: 38, distance: 7.9
click at [156, 38] on div "于塔 于涵 追蹤數 88,573 互動率 4.06% 觀看率 無資料" at bounding box center [307, 44] width 370 height 23
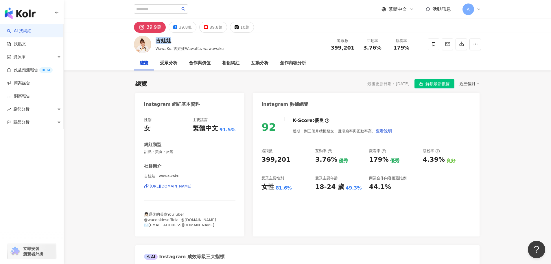
drag, startPoint x: 175, startPoint y: 41, endPoint x: 157, endPoint y: 40, distance: 18.0
click at [157, 40] on div "古娃娃" at bounding box center [190, 40] width 68 height 7
copy div "古娃娃"
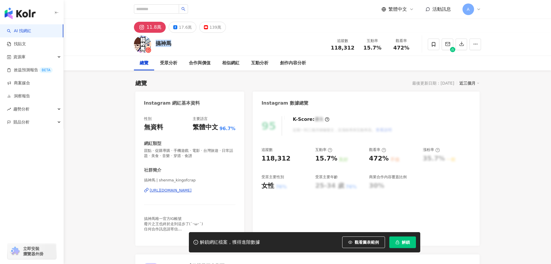
drag, startPoint x: 175, startPoint y: 42, endPoint x: 157, endPoint y: 43, distance: 18.8
click at [157, 43] on div "搞神馬 追蹤數 118,312 互動率 15.7% 觀看率 472%" at bounding box center [307, 44] width 370 height 23
copy div "搞神馬"
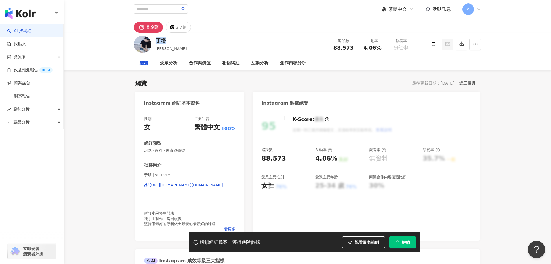
drag, startPoint x: 176, startPoint y: 39, endPoint x: 155, endPoint y: 40, distance: 21.7
click at [155, 40] on div "于塔 于涵 追蹤數 88,573 互動率 4.06% 觀看率 無資料" at bounding box center [307, 44] width 370 height 23
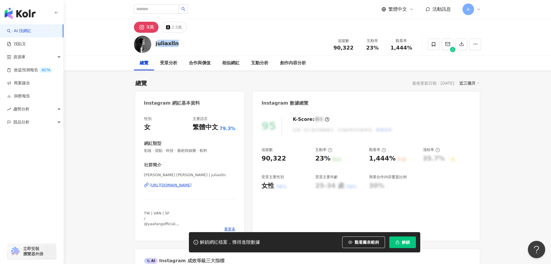
drag, startPoint x: 178, startPoint y: 43, endPoint x: 158, endPoint y: 41, distance: 20.3
click at [158, 41] on div "juliaxlln 追蹤數 90,322 互動率 23% 觀看率 1,444%" at bounding box center [307, 44] width 370 height 23
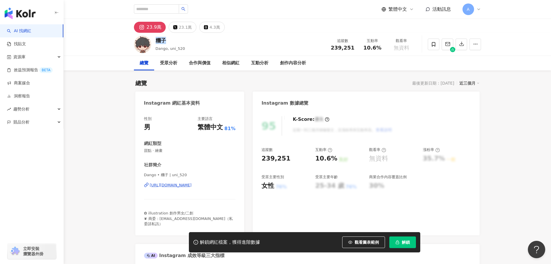
click at [157, 40] on div "糰子" at bounding box center [171, 40] width 30 height 7
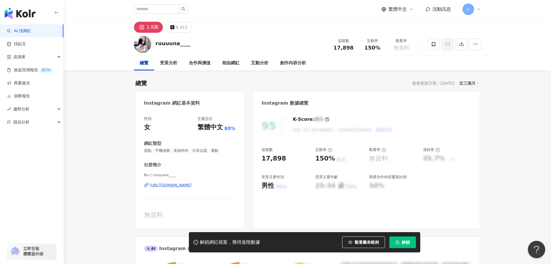
click at [161, 185] on div "[URL][DOMAIN_NAME]" at bounding box center [171, 184] width 42 height 5
drag, startPoint x: 142, startPoint y: 174, endPoint x: 174, endPoint y: 176, distance: 32.2
click at [174, 176] on div "性別 女 主要語言 繁體中文 80% 網紅類型 甜點 · 手機遊戲 · 美妝時尚 · 日常話題 · 運動 社群簡介 Nu | ruuuuna____ http…" at bounding box center [189, 169] width 109 height 118
copy span "Nu | ruuuuna____"
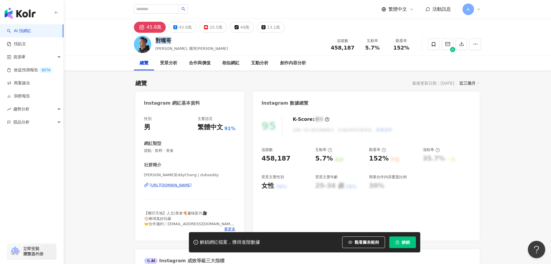
drag, startPoint x: 176, startPoint y: 40, endPoint x: 157, endPoint y: 42, distance: 19.2
click at [157, 42] on div "對嘴哥" at bounding box center [192, 40] width 72 height 7
drag, startPoint x: 144, startPoint y: 175, endPoint x: 172, endPoint y: 177, distance: 27.8
click at [172, 177] on span "[PERSON_NAME]EddyChang | dubseddy" at bounding box center [190, 174] width 92 height 5
copy span "[PERSON_NAME]EddyChang"
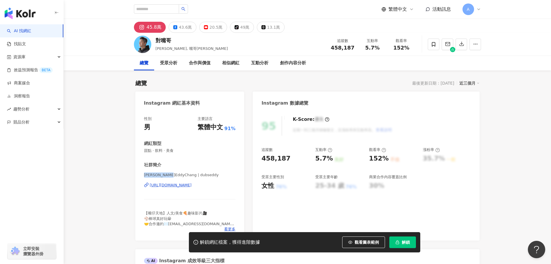
click at [181, 184] on div "[URL][DOMAIN_NAME]" at bounding box center [171, 184] width 42 height 5
click at [182, 185] on div "[URL][DOMAIN_NAME]" at bounding box center [171, 184] width 42 height 5
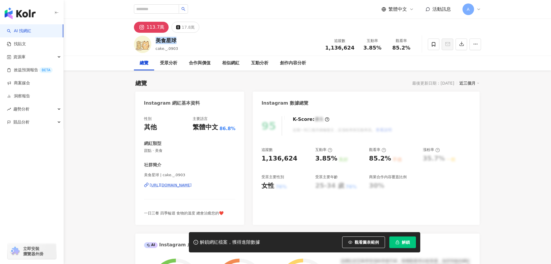
drag, startPoint x: 183, startPoint y: 40, endPoint x: 156, endPoint y: 39, distance: 26.9
click at [156, 39] on div "美食星球 cake._.0903 追蹤數 1,136,624 互動率 3.85% 觀看率 85.2%" at bounding box center [307, 44] width 370 height 23
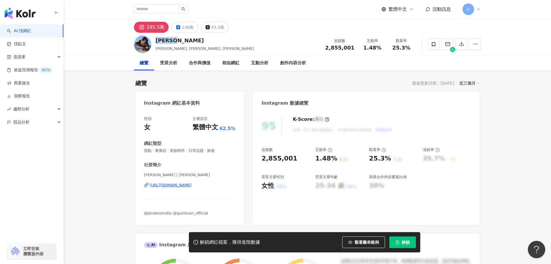
drag, startPoint x: 178, startPoint y: 41, endPoint x: 155, endPoint y: 42, distance: 22.9
click at [155, 42] on div "Jen [PERSON_NAME] [PERSON_NAME], [PERSON_NAME], [PERSON_NAME] 追蹤數 2,855,001 互動率…" at bounding box center [307, 44] width 370 height 23
drag, startPoint x: 145, startPoint y: 175, endPoint x: 164, endPoint y: 176, distance: 19.7
click at [164, 176] on span "[PERSON_NAME] | [PERSON_NAME]" at bounding box center [190, 174] width 92 height 5
copy span "[PERSON_NAME]"
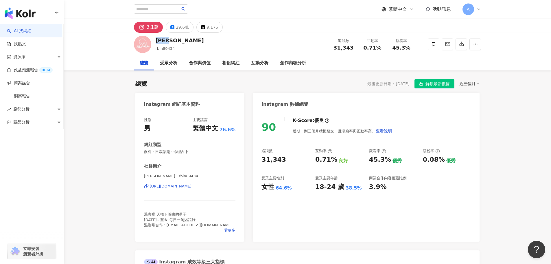
drag, startPoint x: 175, startPoint y: 40, endPoint x: 155, endPoint y: 42, distance: 20.4
click at [155, 42] on div "[PERSON_NAME] rbin89434 追蹤數 31,343 互動率 0.71% 觀看率 45.3%" at bounding box center [307, 44] width 370 height 23
copy div "[PERSON_NAME]"
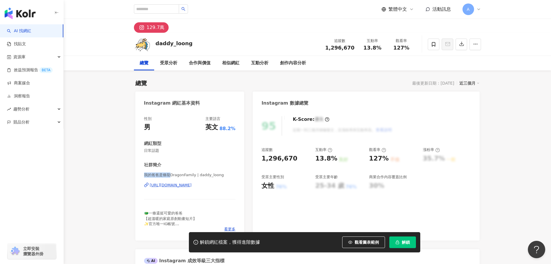
drag, startPoint x: 145, startPoint y: 175, endPoint x: 169, endPoint y: 175, distance: 24.3
click at [169, 175] on span "我的爸爸是條龍DragonFamily | daddy_loong" at bounding box center [190, 174] width 92 height 5
